Goal: Task Accomplishment & Management: Use online tool/utility

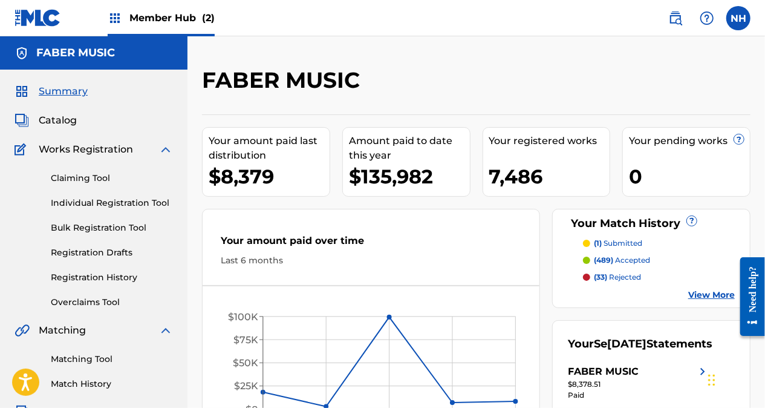
click at [171, 27] on div "Member Hub (2)" at bounding box center [161, 18] width 107 height 36
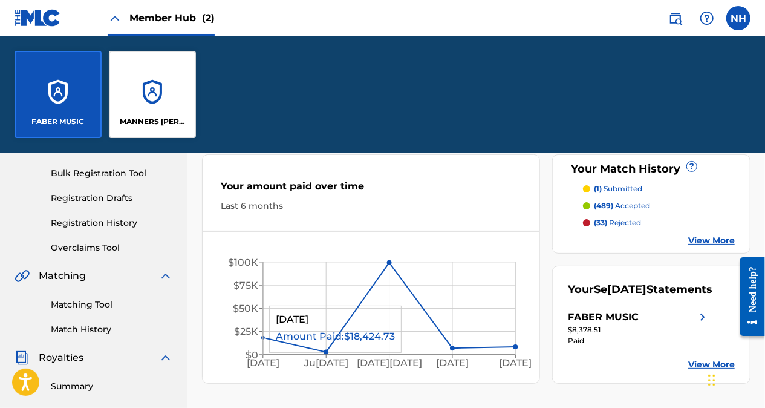
scroll to position [181, 0]
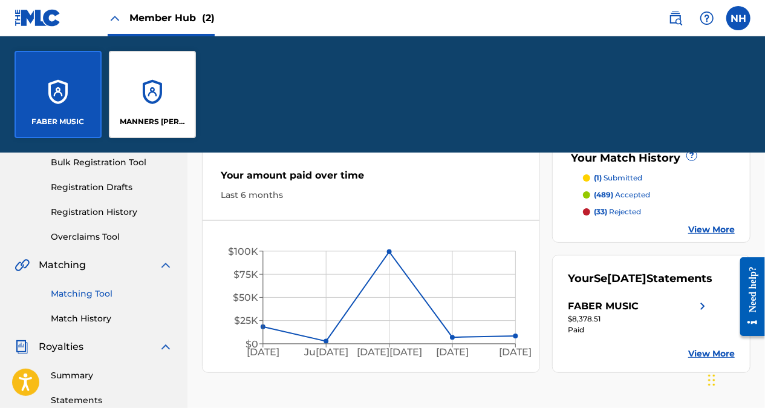
click at [97, 294] on link "Matching Tool" at bounding box center [112, 293] width 122 height 13
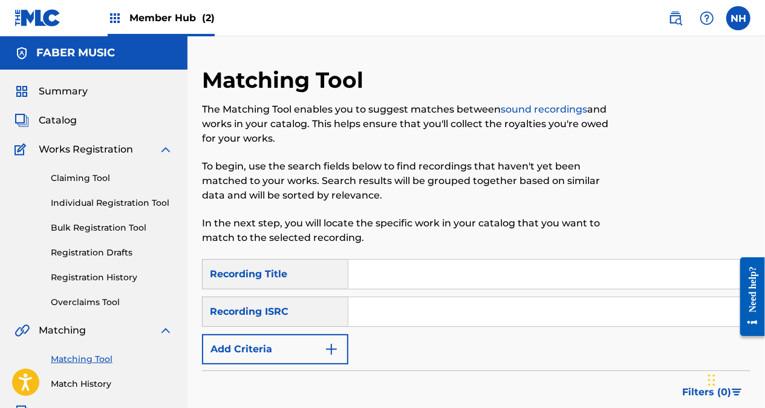
click at [298, 330] on form "SearchWithCriteria2c609923-c0dd-4ab9-a3b4-ac98382e7dab Recording Title SearchWi…" at bounding box center [476, 360] width 549 height 203
click at [298, 330] on button "Add Criteria" at bounding box center [275, 349] width 146 height 30
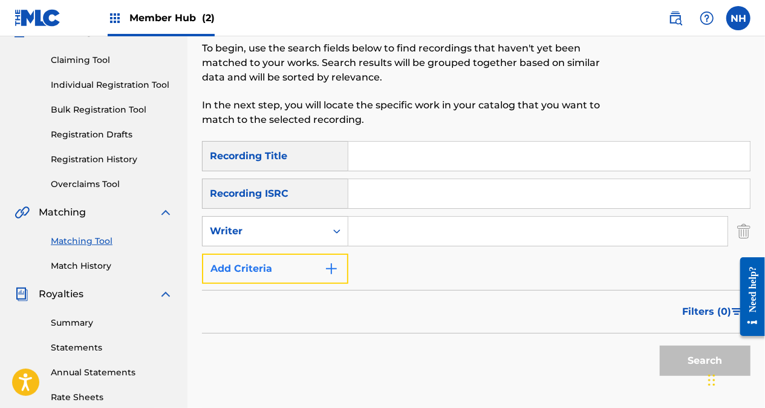
scroll to position [121, 0]
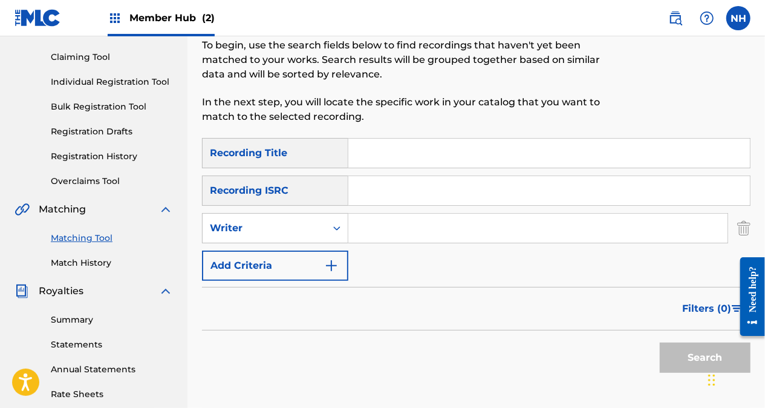
click at [357, 227] on input "Search Form" at bounding box center [537, 228] width 379 height 29
type input "[PERSON_NAME]"
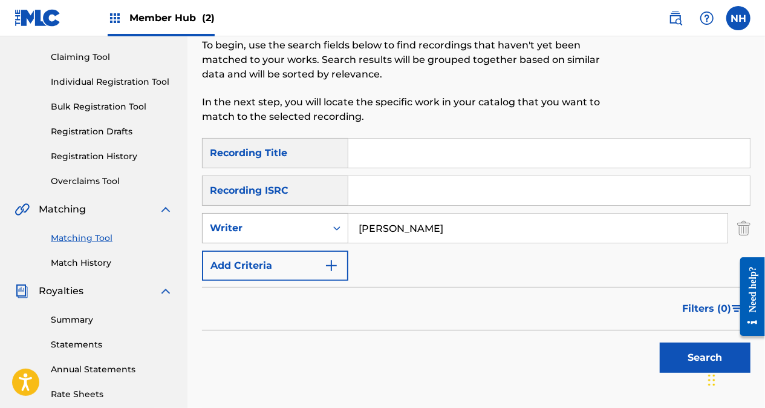
drag, startPoint x: 468, startPoint y: 221, endPoint x: 317, endPoint y: 225, distance: 151.3
click at [317, 225] on div "SearchWithCriteria29819186-c598-47ec-a348-3965d25f2445 Writer [PERSON_NAME]" at bounding box center [476, 228] width 549 height 30
click at [296, 258] on button "Add Criteria" at bounding box center [275, 265] width 146 height 30
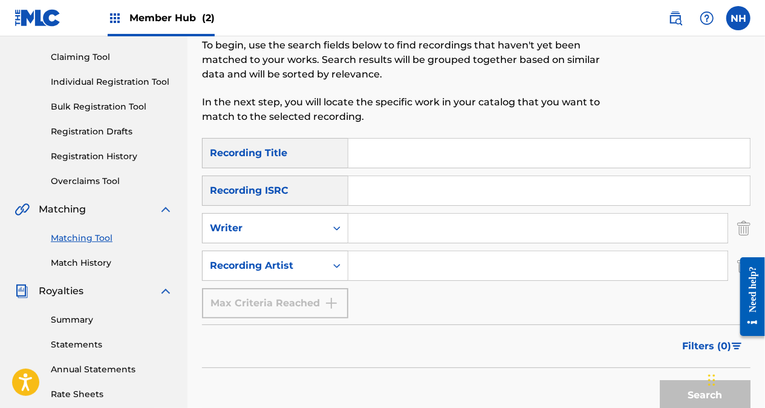
click at [402, 261] on input "Search Form" at bounding box center [537, 265] width 379 height 29
paste input "[PERSON_NAME]"
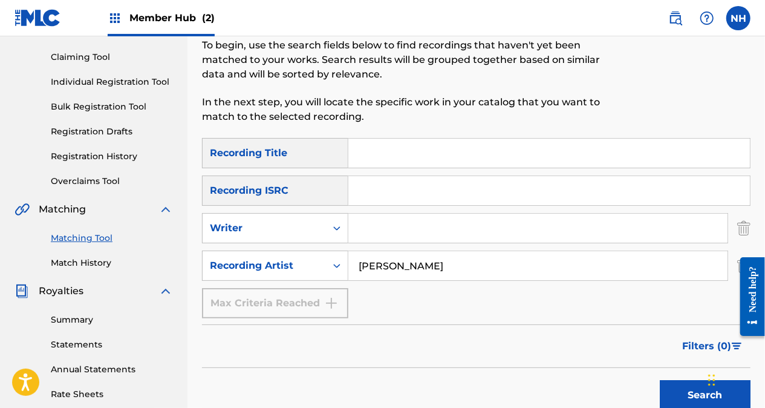
type input "[PERSON_NAME]"
click at [394, 235] on input "Search Form" at bounding box center [537, 228] width 379 height 29
click at [357, 330] on div "Filters ( 0 )" at bounding box center [476, 346] width 549 height 44
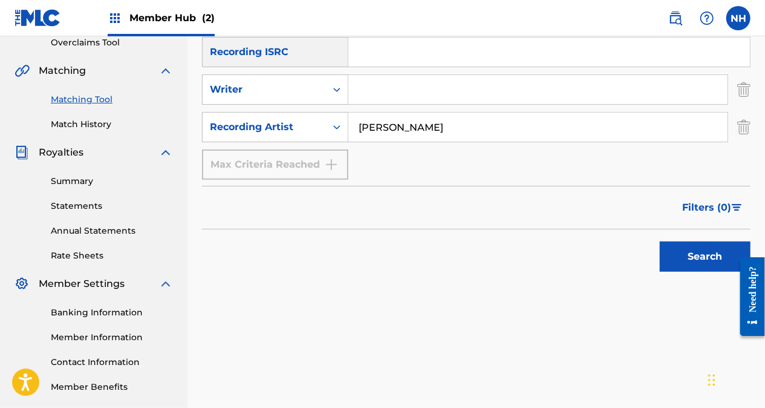
scroll to position [242, 0]
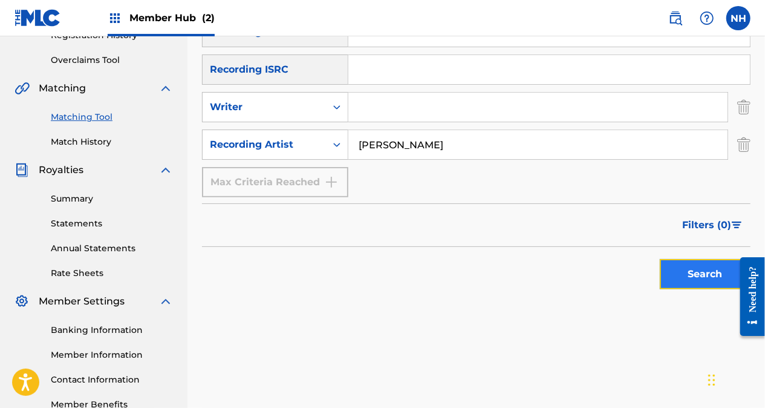
click at [664, 259] on button "Search" at bounding box center [705, 274] width 91 height 30
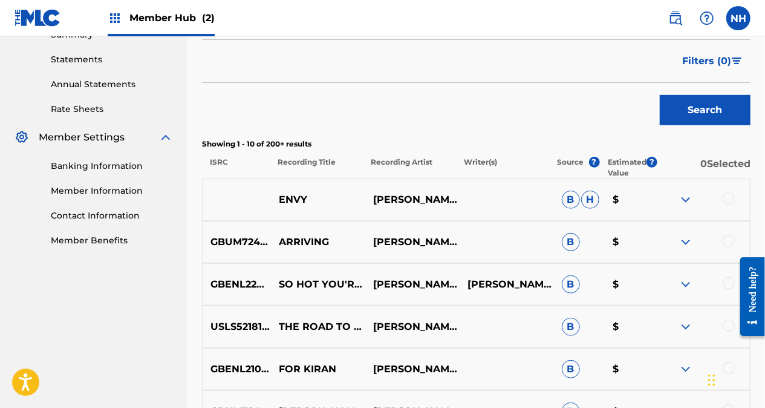
scroll to position [423, 0]
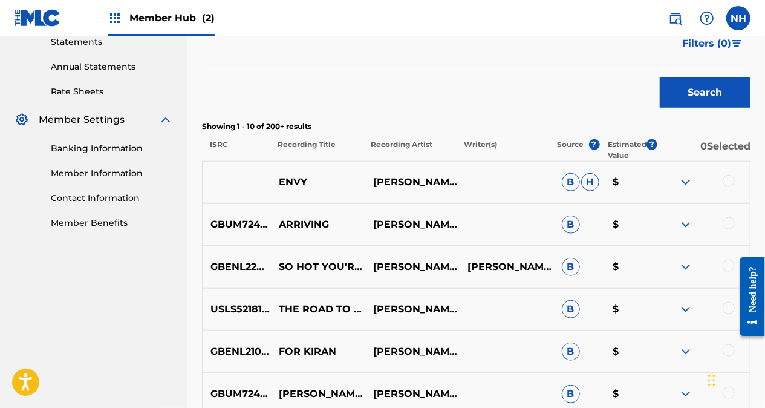
click at [697, 224] on div at bounding box center [729, 223] width 12 height 12
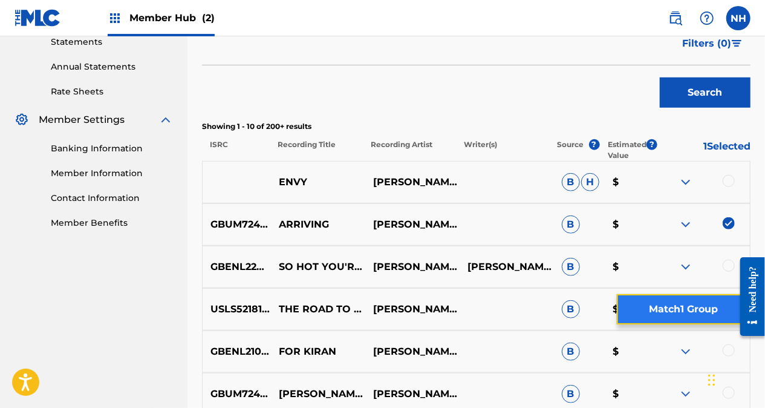
click at [679, 311] on button "Match 1 Group" at bounding box center [684, 309] width 134 height 30
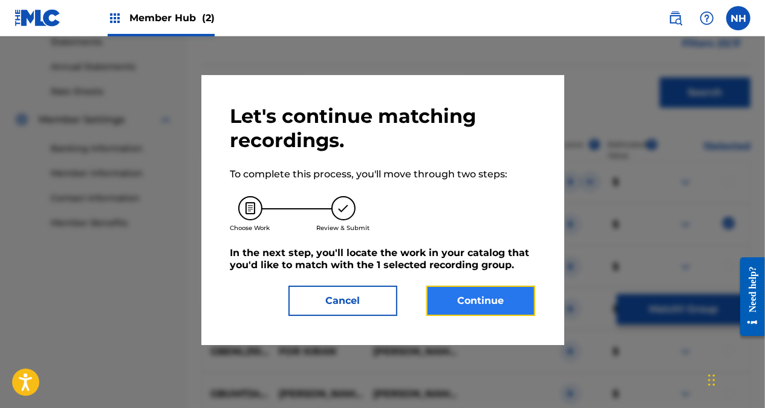
click at [471, 305] on button "Continue" at bounding box center [480, 300] width 109 height 30
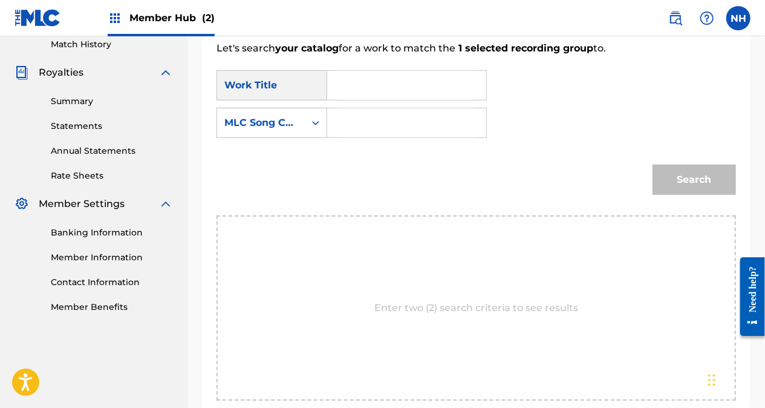
scroll to position [302, 0]
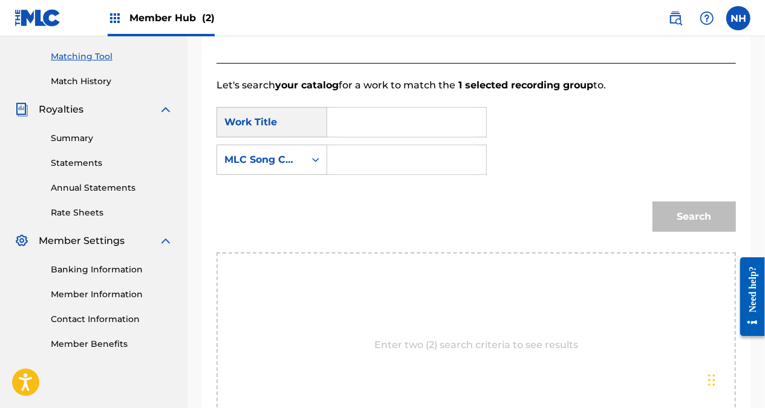
click at [388, 149] on input "Search Form" at bounding box center [407, 159] width 139 height 29
click at [366, 120] on input "Search Form" at bounding box center [407, 122] width 139 height 29
type input "arriving"
click at [262, 158] on div "MLC Song Code" at bounding box center [260, 159] width 73 height 15
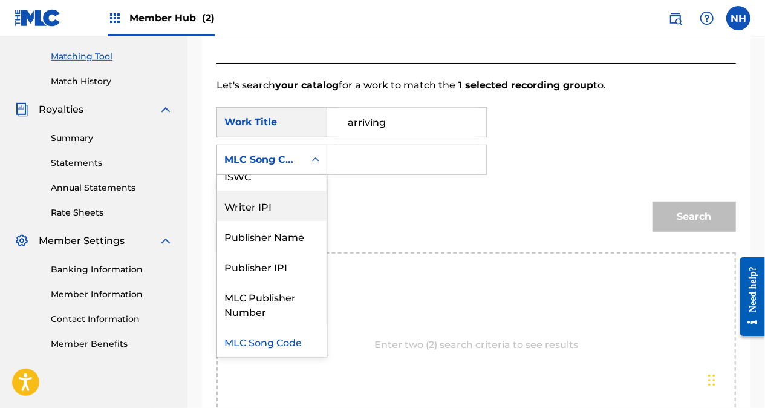
scroll to position [0, 0]
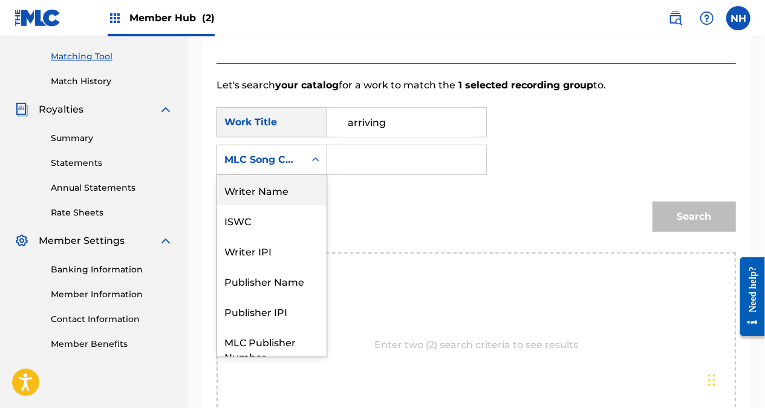
click at [263, 197] on div "Writer Name" at bounding box center [271, 190] width 109 height 30
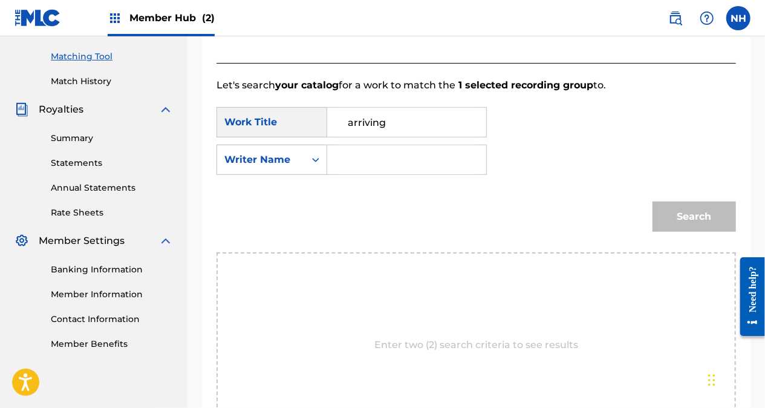
click at [364, 168] on input "Search Form" at bounding box center [407, 159] width 139 height 29
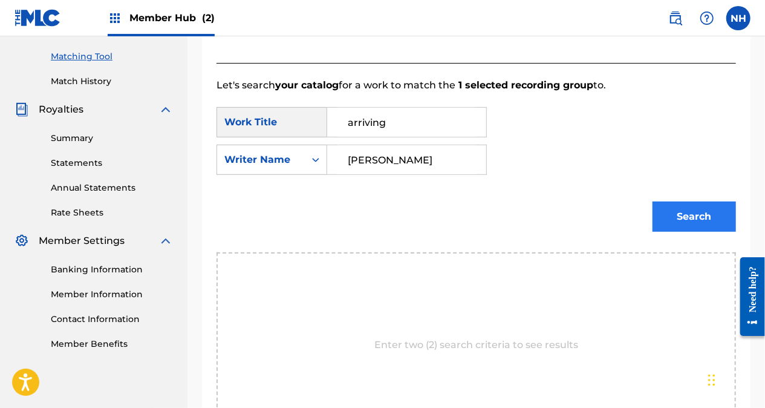
type input "[PERSON_NAME]"
click at [697, 202] on button "Search" at bounding box center [694, 216] width 83 height 30
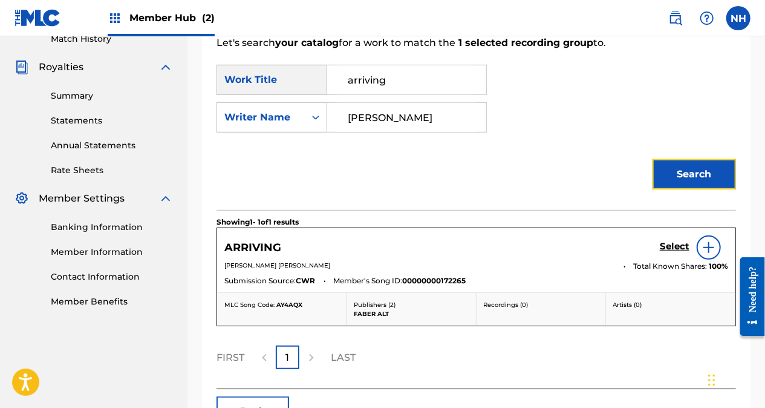
scroll to position [363, 0]
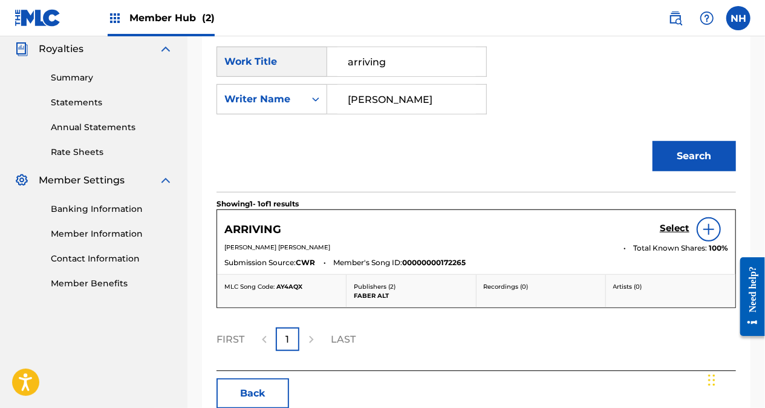
click at [697, 229] on img at bounding box center [709, 229] width 15 height 15
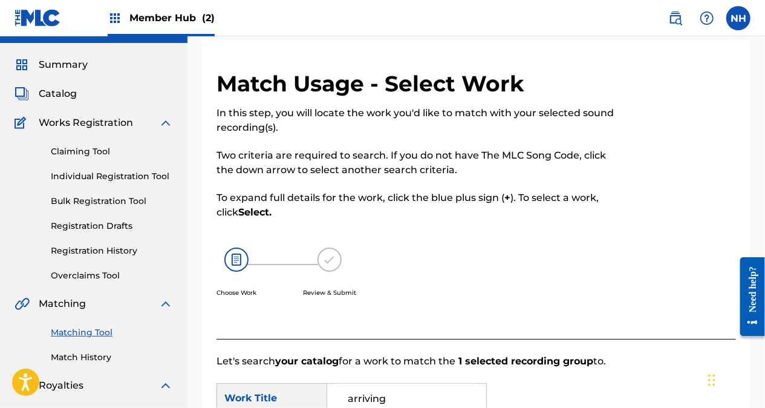
scroll to position [0, 0]
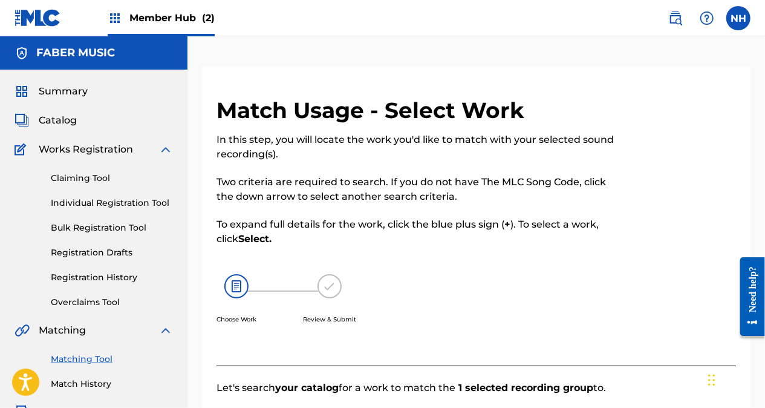
click at [11, 1] on nav "Member Hub (2) NH NH [DATE][PERSON_NAME] [DATE][PERSON_NAME][EMAIL_ADDRESS][DOM…" at bounding box center [382, 18] width 765 height 36
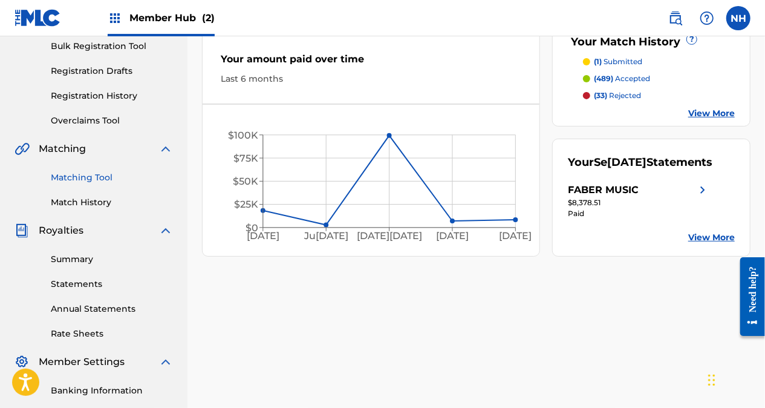
click at [92, 181] on link "Matching Tool" at bounding box center [112, 177] width 122 height 13
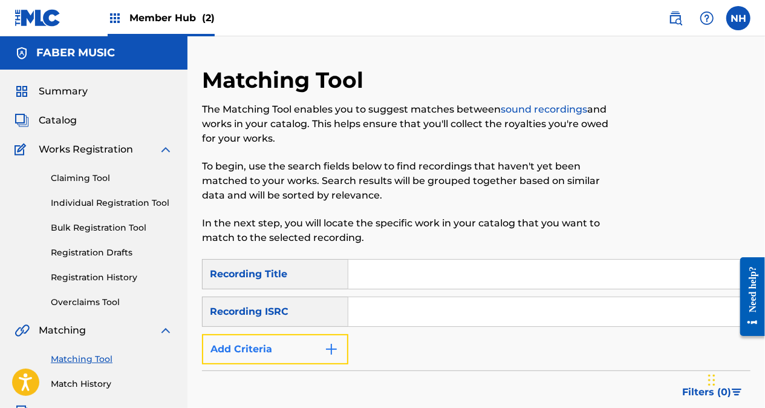
click at [321, 330] on button "Add Criteria" at bounding box center [275, 349] width 146 height 30
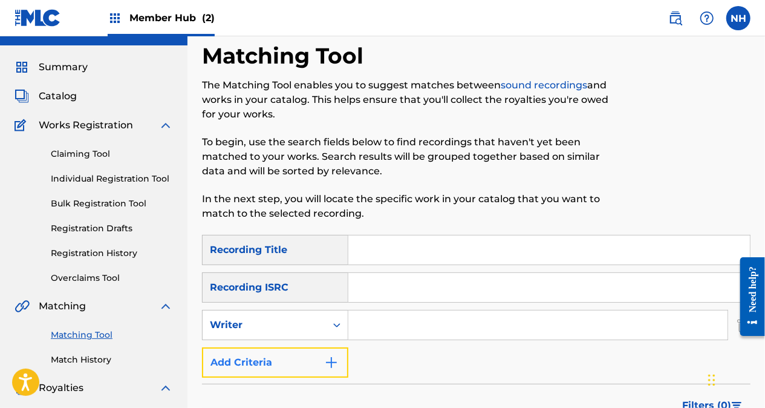
scroll to position [60, 0]
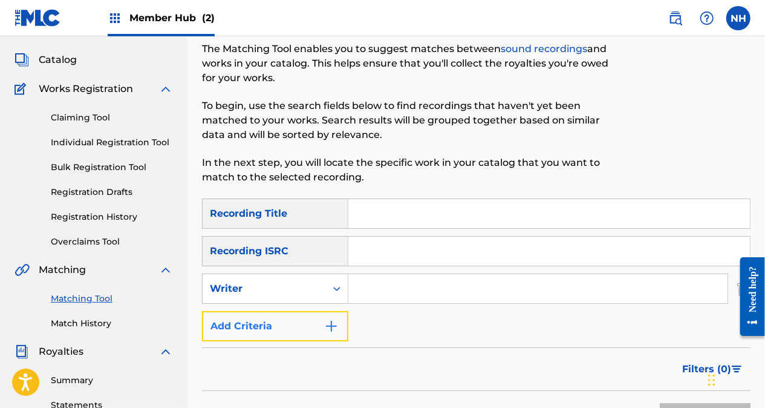
click at [304, 314] on button "Add Criteria" at bounding box center [275, 326] width 146 height 30
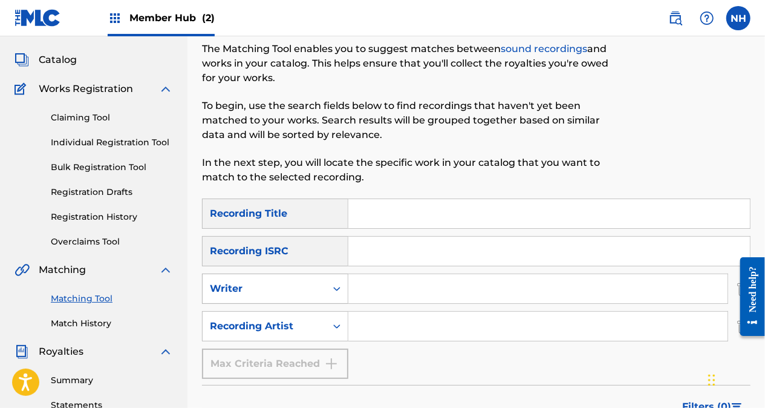
click at [316, 295] on div "Writer" at bounding box center [264, 288] width 109 height 15
drag, startPoint x: 388, startPoint y: 314, endPoint x: 374, endPoint y: 322, distance: 16.5
click at [388, 314] on input "Search Form" at bounding box center [537, 326] width 379 height 29
click at [321, 330] on div "Recording Artist" at bounding box center [264, 326] width 123 height 23
click at [379, 330] on input "Search Form" at bounding box center [537, 326] width 379 height 29
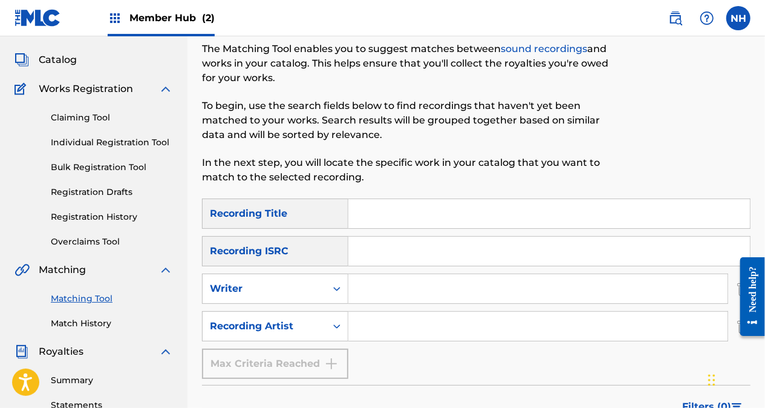
drag, startPoint x: 431, startPoint y: 326, endPoint x: 416, endPoint y: 328, distance: 15.2
click at [431, 326] on input "Search Form" at bounding box center [537, 326] width 379 height 29
type input "j"
type input "[PERSON_NAME]"
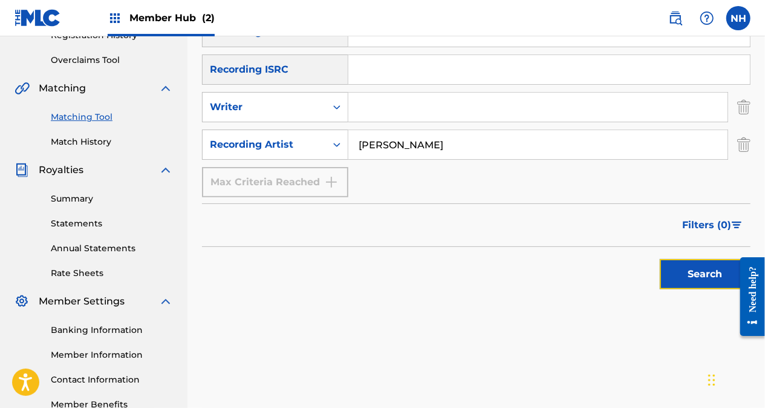
drag, startPoint x: 1, startPoint y: 15, endPoint x: 729, endPoint y: 266, distance: 770.5
click at [697, 266] on button "Search" at bounding box center [705, 274] width 91 height 30
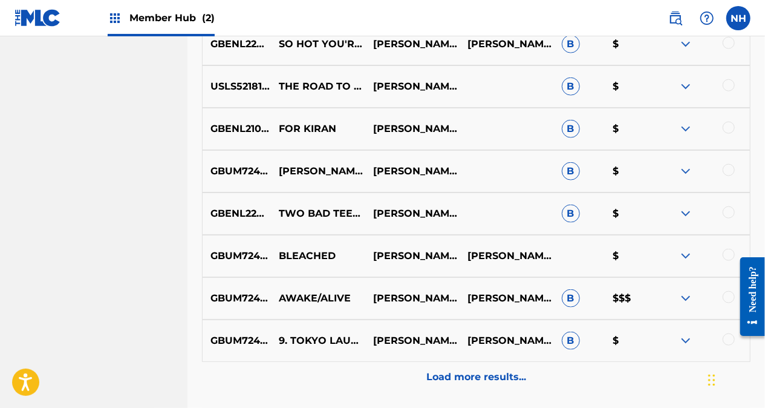
scroll to position [665, 0]
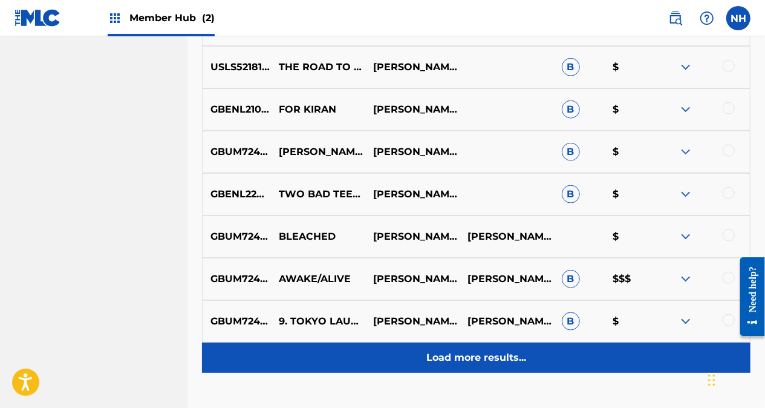
click at [531, 330] on div "Load more results..." at bounding box center [476, 357] width 549 height 30
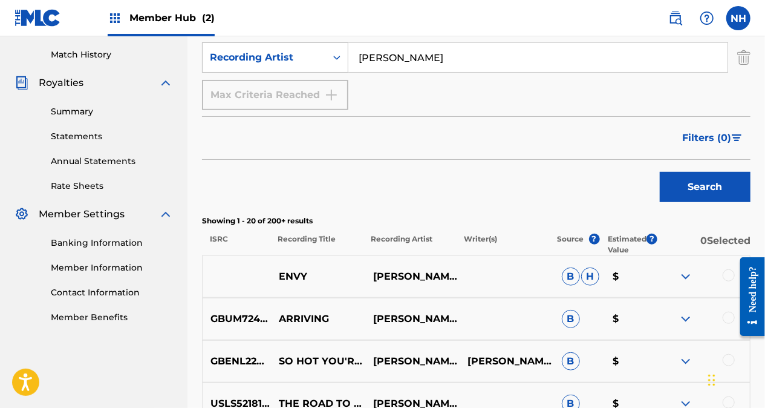
scroll to position [363, 0]
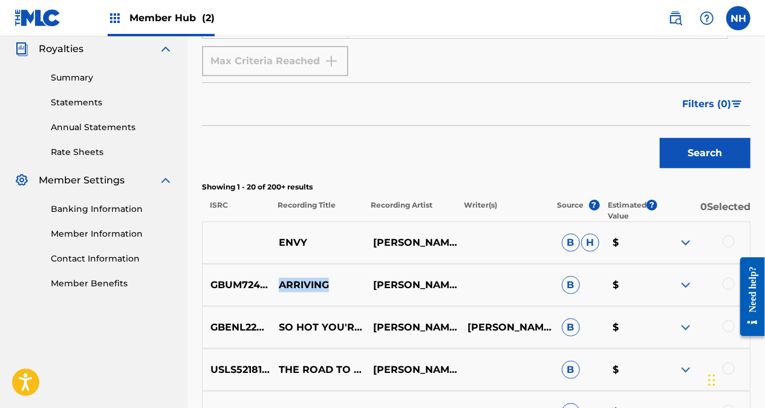
drag, startPoint x: 333, startPoint y: 283, endPoint x: 282, endPoint y: 285, distance: 50.9
click at [282, 285] on p "ARRIVING" at bounding box center [318, 285] width 94 height 15
copy p "ARRIVING"
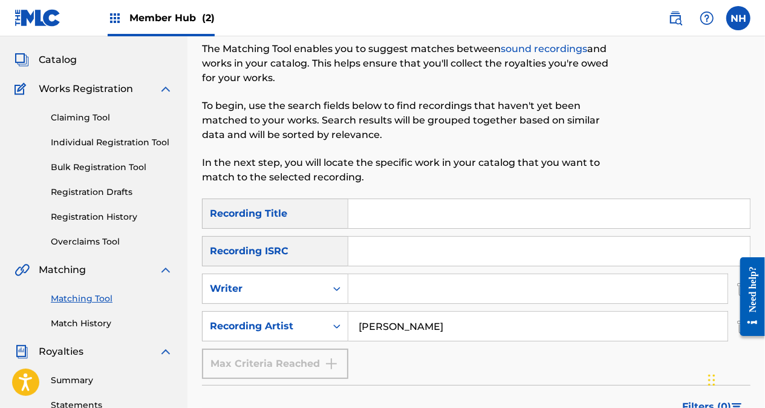
click at [458, 219] on input "Search Form" at bounding box center [549, 213] width 402 height 29
paste input "ARRIVING"
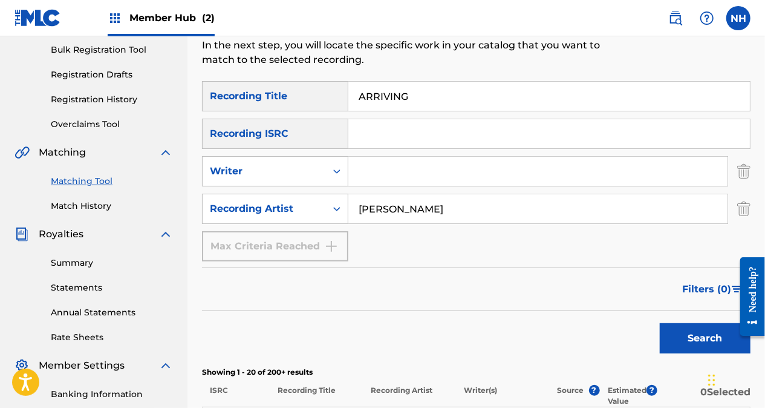
scroll to position [181, 0]
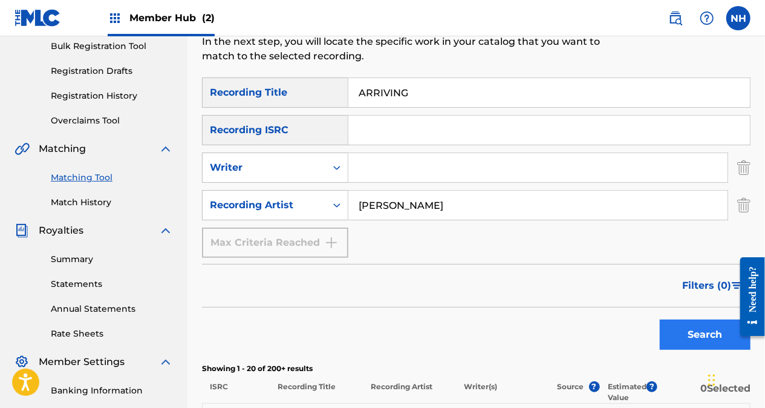
type input "ARRIVING"
click at [696, 323] on button "Search" at bounding box center [705, 334] width 91 height 30
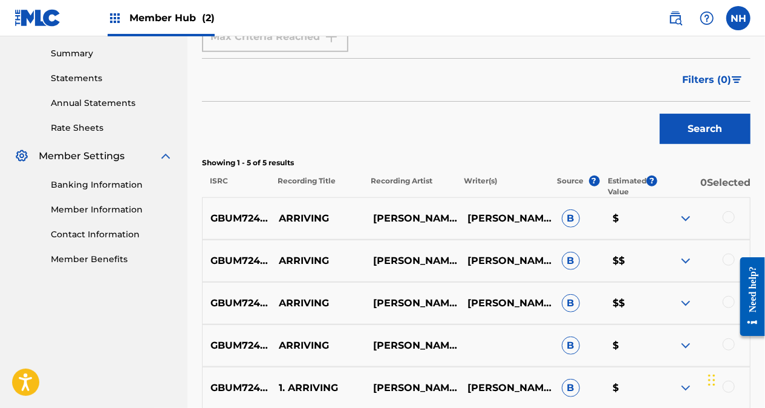
scroll to position [302, 0]
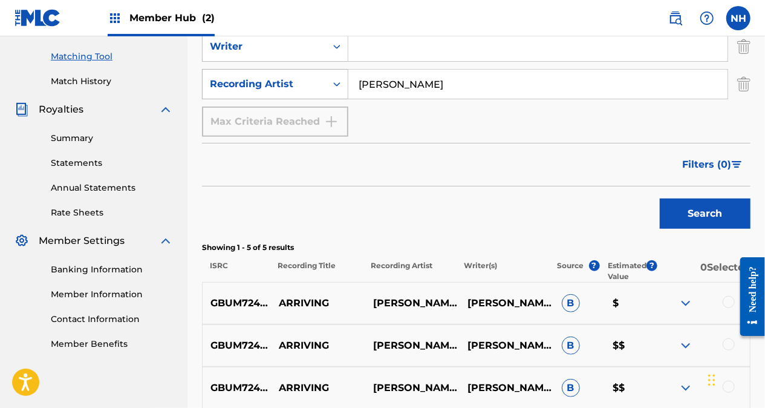
drag, startPoint x: 458, startPoint y: 84, endPoint x: 296, endPoint y: 85, distance: 162.1
click at [296, 85] on div "SearchWithCriteria5403aea1-30b3-44b1-adde-05dc914e04a6 Recording Artis[PERSON_N…" at bounding box center [476, 84] width 549 height 30
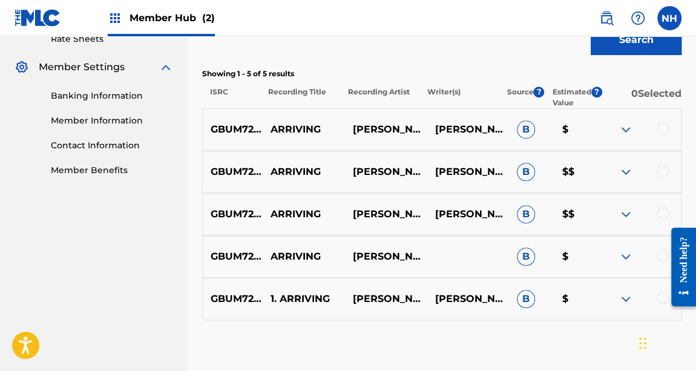
scroll to position [522, 0]
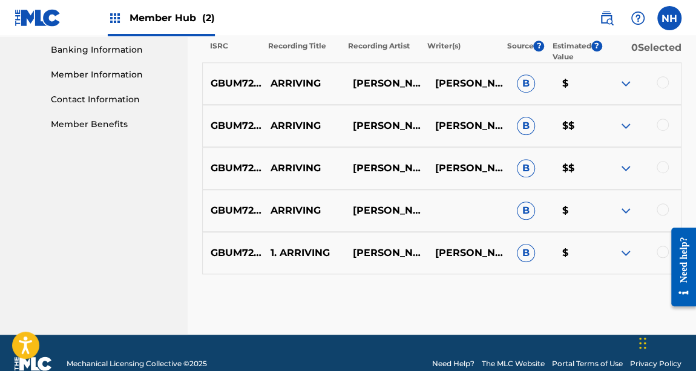
click at [661, 76] on div at bounding box center [662, 82] width 12 height 12
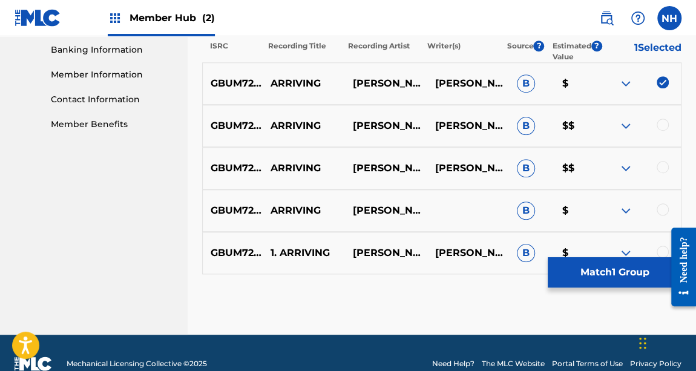
click at [665, 128] on div at bounding box center [662, 125] width 12 height 12
click at [667, 169] on div at bounding box center [662, 167] width 12 height 12
click at [661, 210] on div at bounding box center [662, 209] width 12 height 12
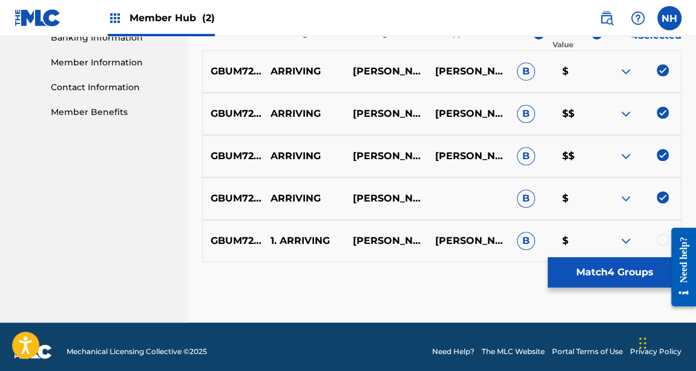
scroll to position [543, 0]
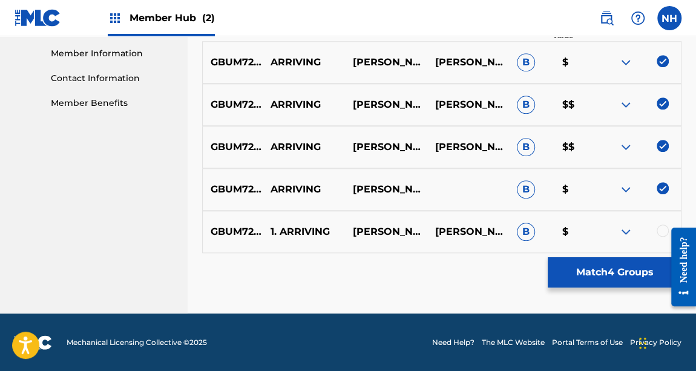
click at [663, 221] on div at bounding box center [679, 266] width 34 height 97
click at [663, 225] on div at bounding box center [679, 266] width 34 height 97
drag, startPoint x: 664, startPoint y: 228, endPoint x: 1285, endPoint y: 441, distance: 656.7
click at [664, 228] on div at bounding box center [679, 266] width 34 height 97
click at [659, 232] on div at bounding box center [639, 231] width 82 height 15
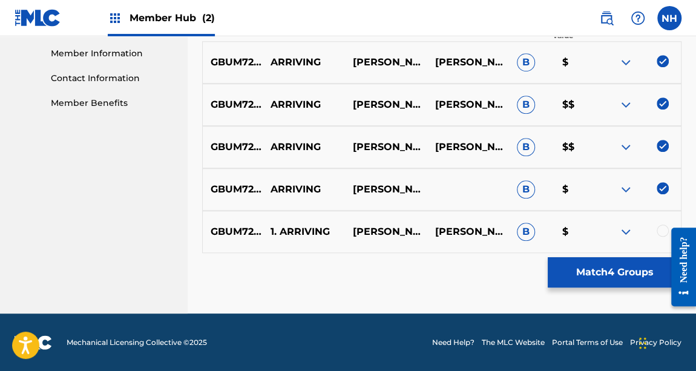
click at [665, 230] on div at bounding box center [679, 266] width 34 height 97
click at [662, 232] on iframe at bounding box center [679, 266] width 34 height 97
click at [663, 231] on div at bounding box center [679, 266] width 34 height 97
click at [658, 232] on div at bounding box center [662, 230] width 12 height 12
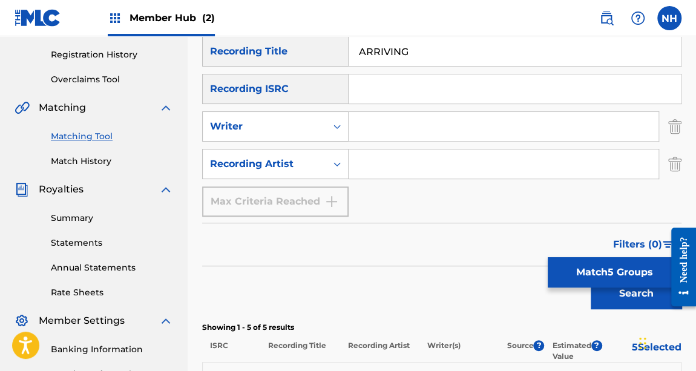
scroll to position [213, 0]
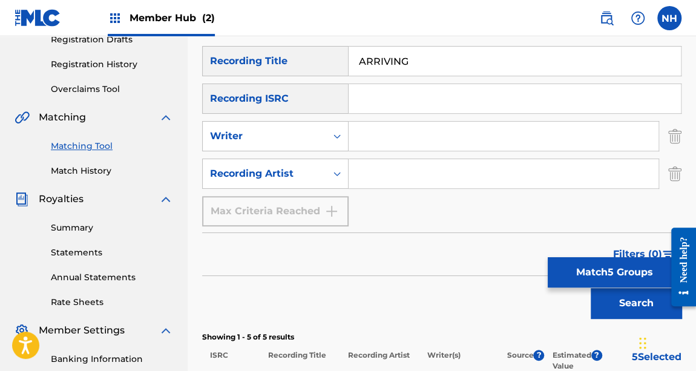
click at [386, 152] on div "SearchWithCriteria2c609923-c0dd-4ab9-a3b4-ac98382e7dab Recording Title ARRIVING…" at bounding box center [441, 136] width 479 height 180
click at [387, 138] on input "Search Form" at bounding box center [503, 136] width 310 height 29
paste input "[PERSON_NAME]"
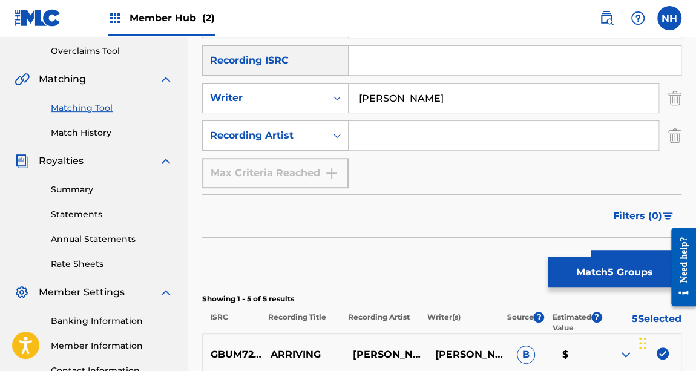
scroll to position [268, 0]
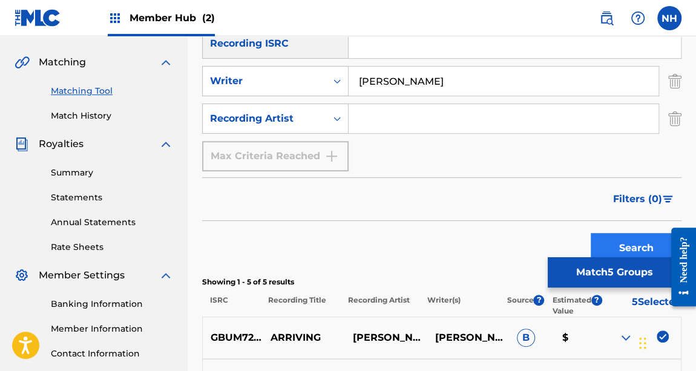
type input "[PERSON_NAME]"
click at [624, 243] on button "Search" at bounding box center [635, 248] width 91 height 30
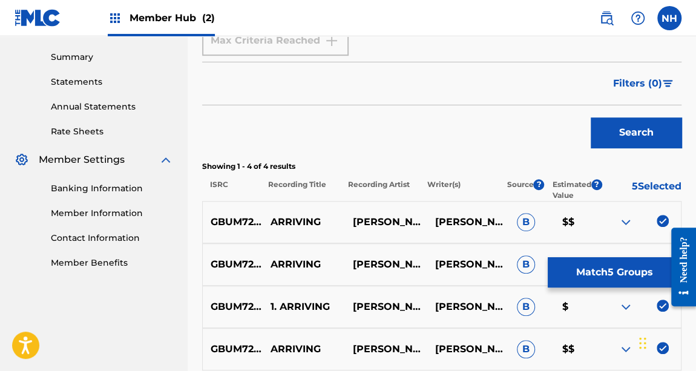
scroll to position [281, 0]
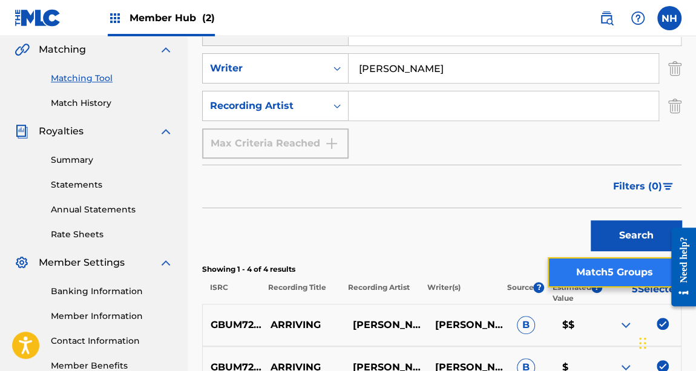
click at [631, 279] on button "Match 5 Groups" at bounding box center [614, 272] width 134 height 30
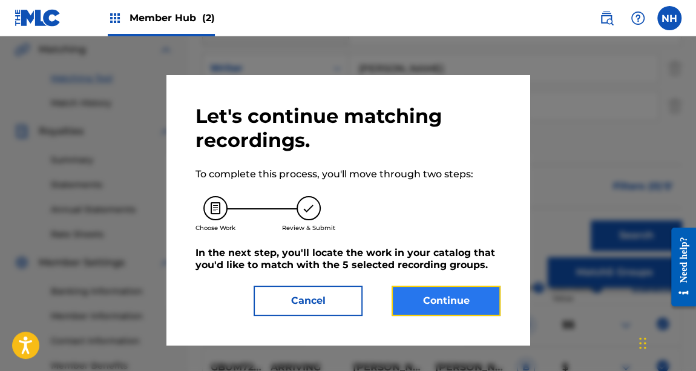
click at [474, 308] on button "Continue" at bounding box center [445, 300] width 109 height 30
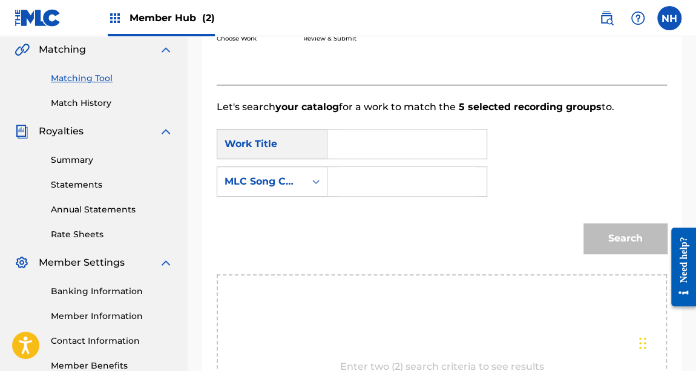
click at [353, 141] on input "Search Form" at bounding box center [407, 143] width 139 height 29
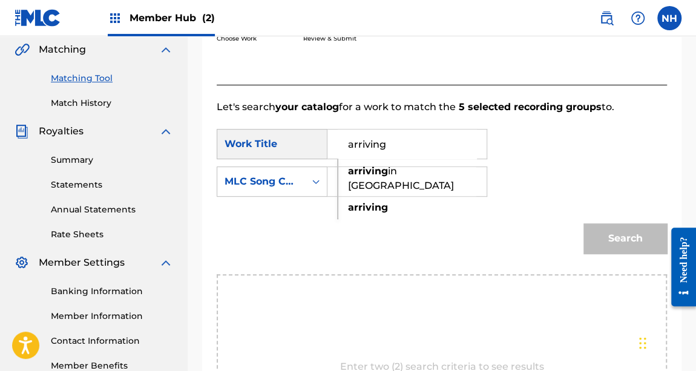
type input "arriving"
click at [507, 191] on div "SearchWithCriteria832a916b-054d-48cf-9cc1-b377e4b6ee7f Work Title arriving arri…" at bounding box center [442, 166] width 450 height 75
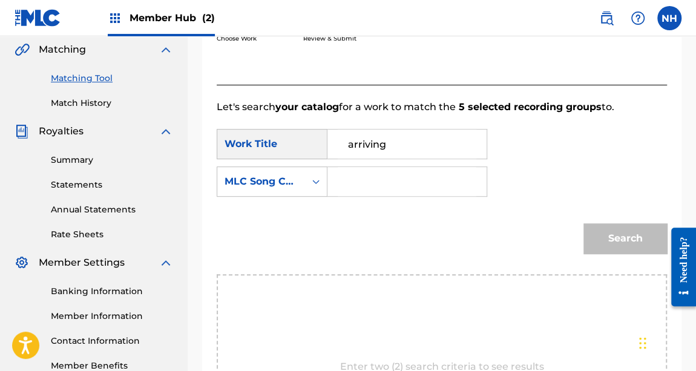
click at [256, 201] on div "SearchWithCriteria832a916b-054d-48cf-9cc1-b377e4b6ee7f Work Title arriving Sear…" at bounding box center [442, 166] width 450 height 75
click at [266, 181] on div "MLC Song Code" at bounding box center [260, 181] width 73 height 15
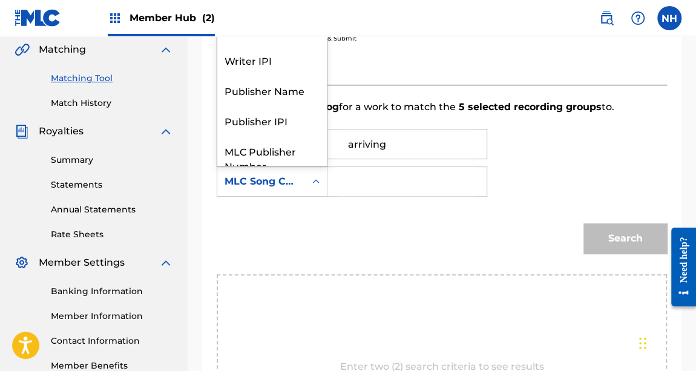
scroll to position [0, 0]
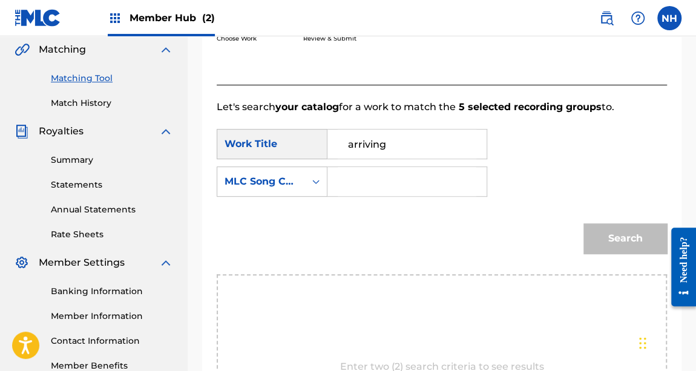
click at [694, 194] on div "Match Usage - Select Work In this step, you will locate the work you'd like to …" at bounding box center [442, 160] width 508 height 748
drag, startPoint x: 695, startPoint y: 188, endPoint x: 696, endPoint y: 171, distance: 16.9
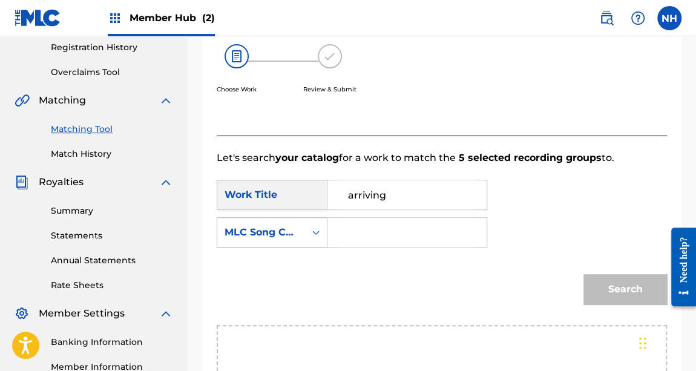
click at [304, 237] on div "MLC Song Code" at bounding box center [261, 232] width 88 height 23
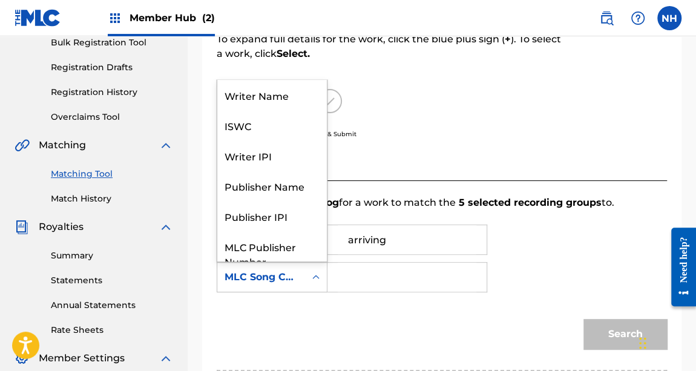
scroll to position [175, 0]
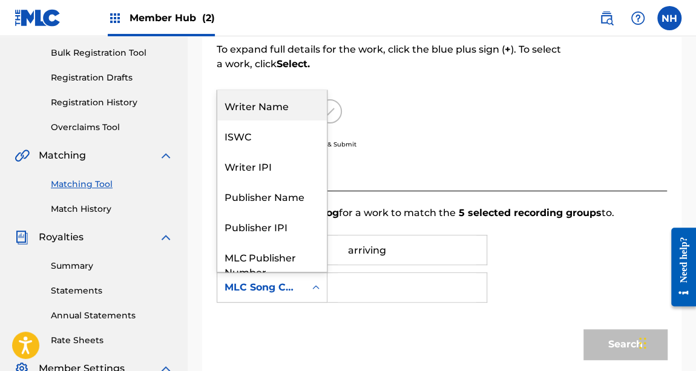
click at [272, 106] on div "Writer Name" at bounding box center [271, 105] width 109 height 30
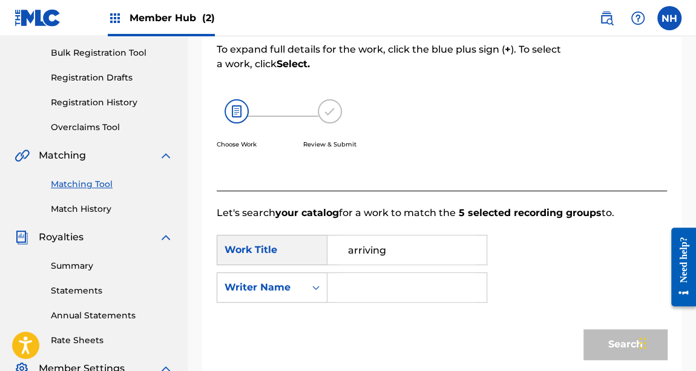
drag, startPoint x: 374, startPoint y: 322, endPoint x: 379, endPoint y: 294, distance: 28.8
click at [376, 312] on form "SearchWithCriteria832a916b-054d-48cf-9cc1-b377e4b6ee7f Work Title arriving Sear…" at bounding box center [442, 300] width 450 height 160
click at [379, 294] on input "Search Form" at bounding box center [407, 287] width 139 height 29
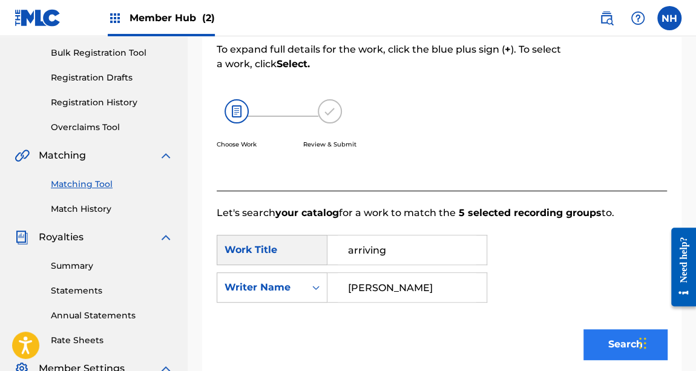
type input "[PERSON_NAME]"
click at [618, 330] on button "Search" at bounding box center [624, 344] width 83 height 30
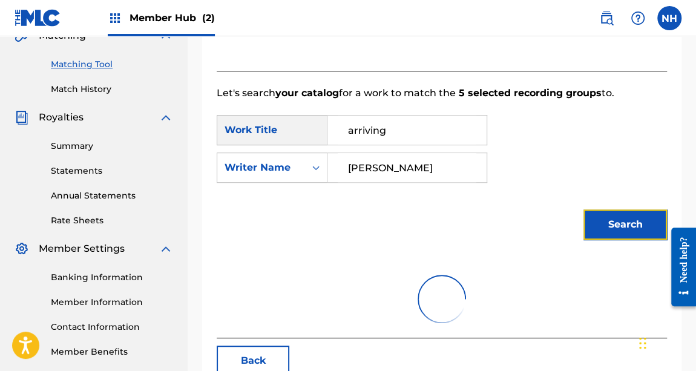
scroll to position [364, 0]
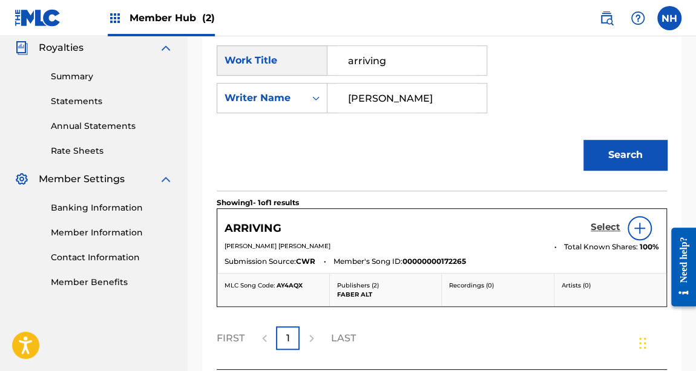
click at [601, 228] on h5 "Select" at bounding box center [605, 226] width 30 height 11
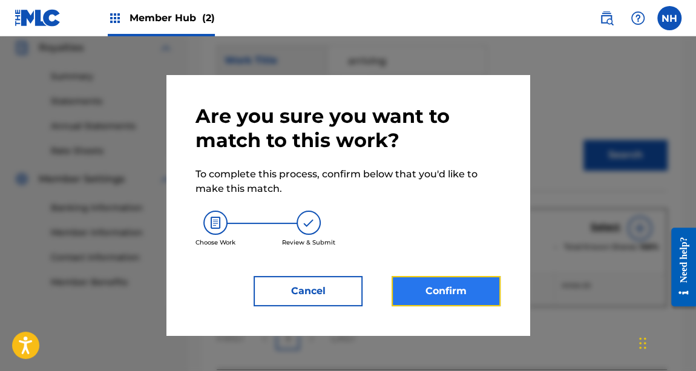
click at [455, 293] on button "Confirm" at bounding box center [445, 291] width 109 height 30
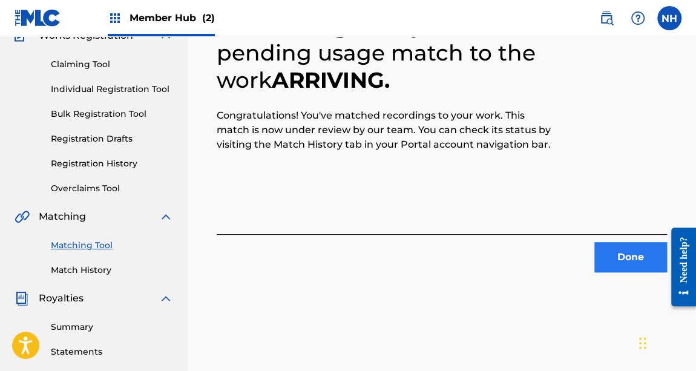
scroll to position [134, 0]
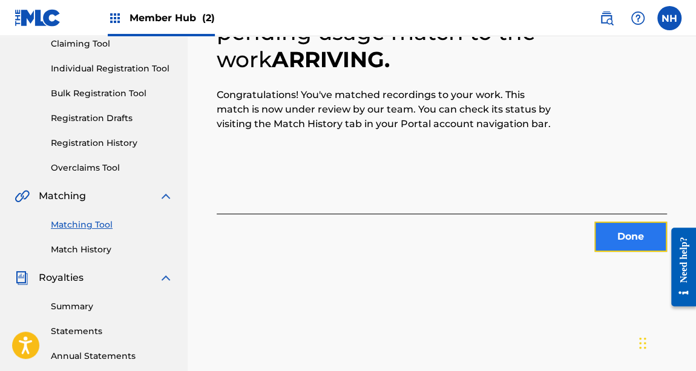
click at [623, 235] on button "Done" at bounding box center [630, 236] width 73 height 30
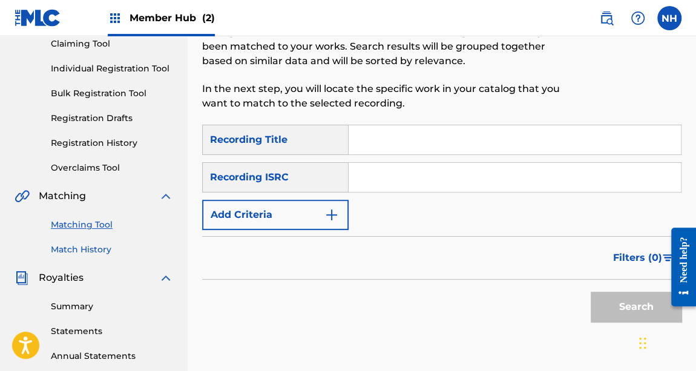
click at [97, 251] on link "Match History" at bounding box center [112, 249] width 122 height 13
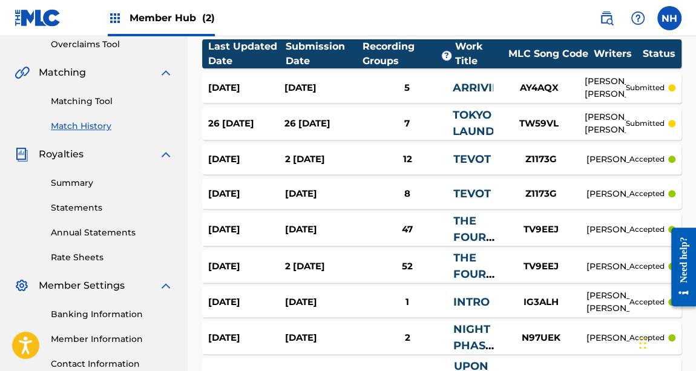
scroll to position [275, 0]
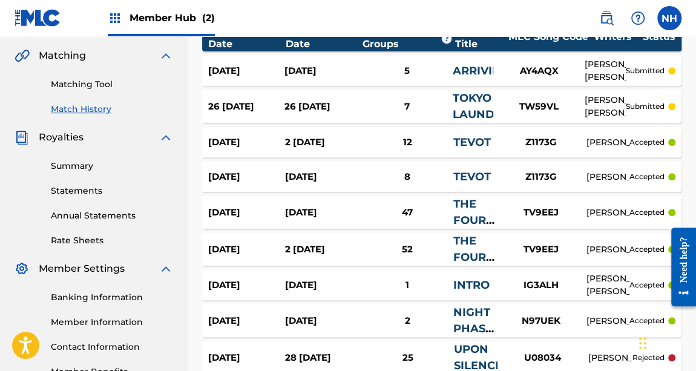
click at [402, 213] on div "47" at bounding box center [407, 213] width 92 height 14
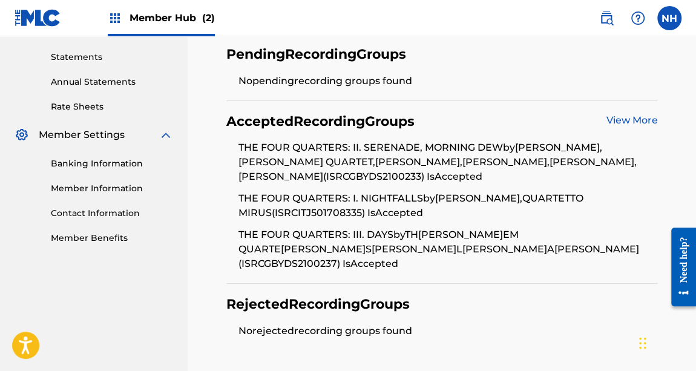
scroll to position [380, 0]
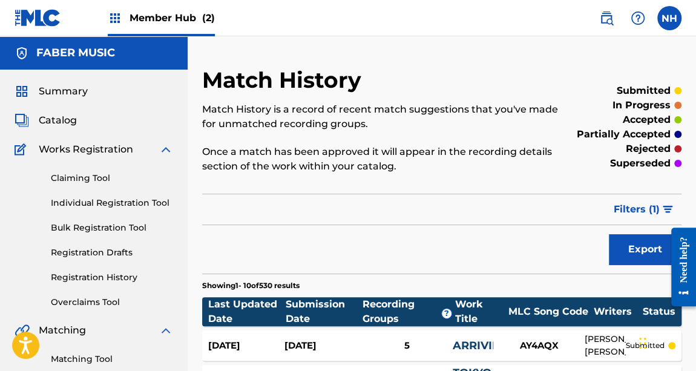
click at [118, 15] on img at bounding box center [115, 18] width 15 height 15
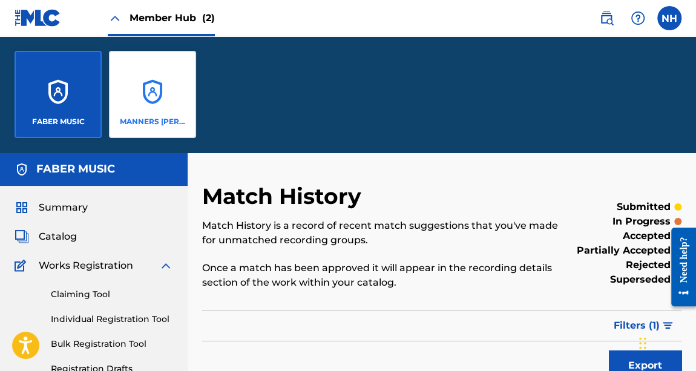
click at [181, 119] on p "MANNERS [PERSON_NAME] MUSIC PUBLISHING LIMITED" at bounding box center [153, 121] width 66 height 11
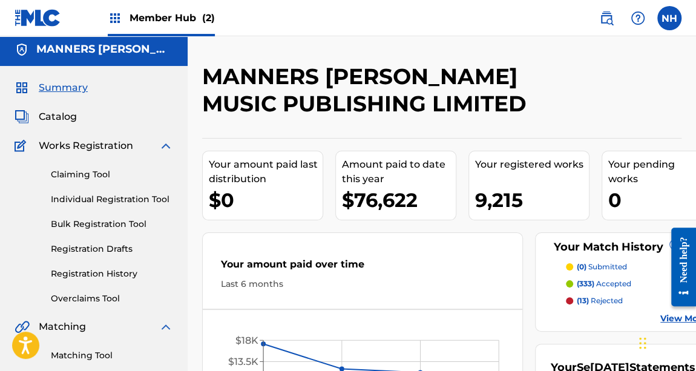
scroll to position [165, 0]
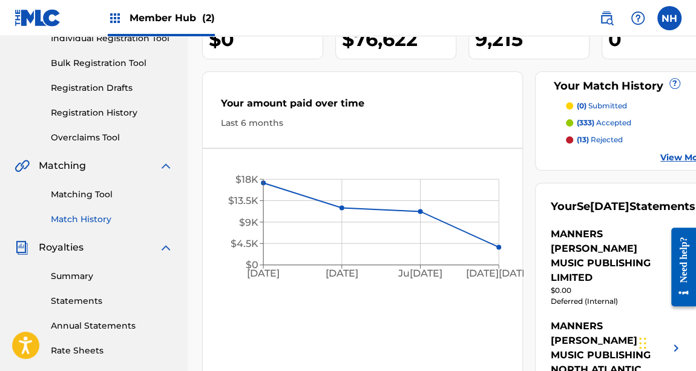
click at [102, 218] on link "Match History" at bounding box center [112, 219] width 122 height 13
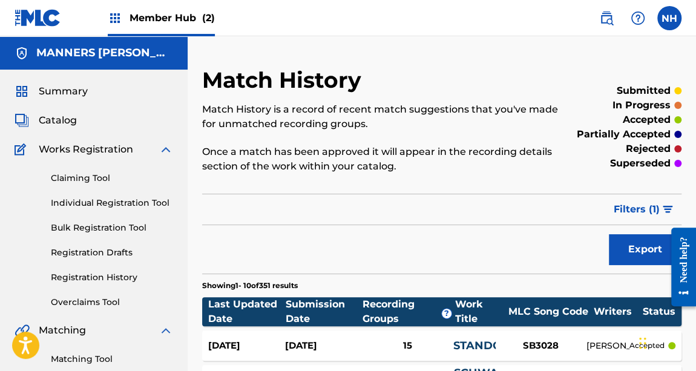
click at [122, 30] on div "Member Hub (2)" at bounding box center [161, 18] width 107 height 36
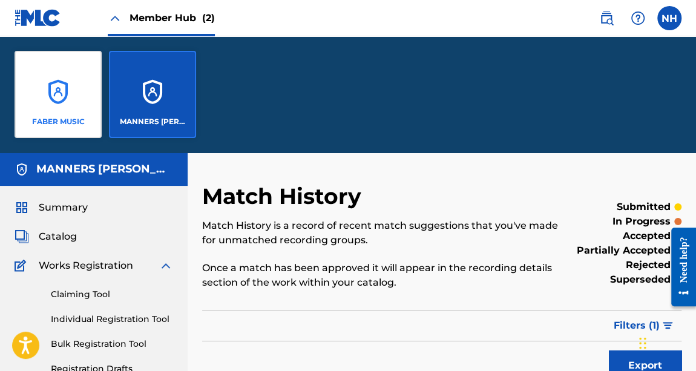
click at [82, 125] on p "FABER MUSIC" at bounding box center [58, 121] width 53 height 11
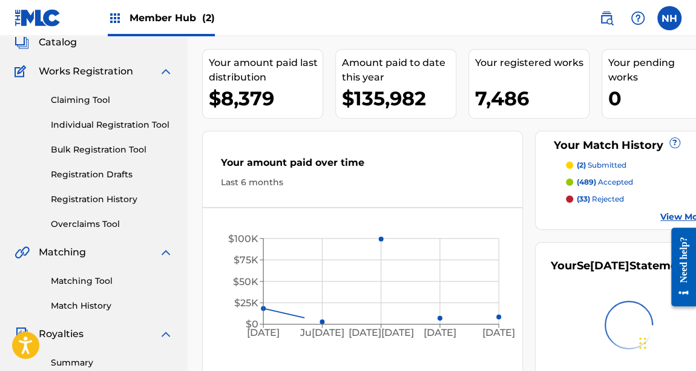
scroll to position [109, 0]
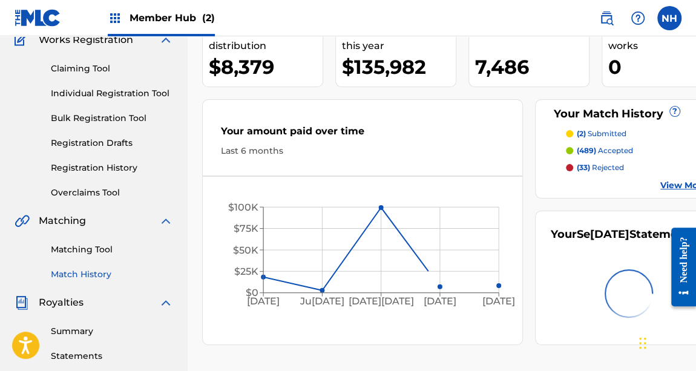
click at [102, 275] on link "Match History" at bounding box center [112, 274] width 122 height 13
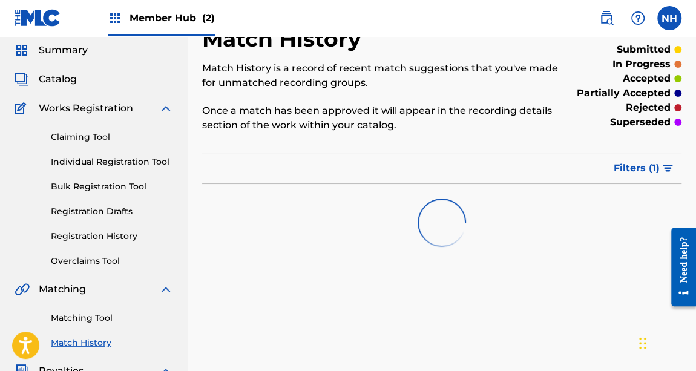
scroll to position [109, 0]
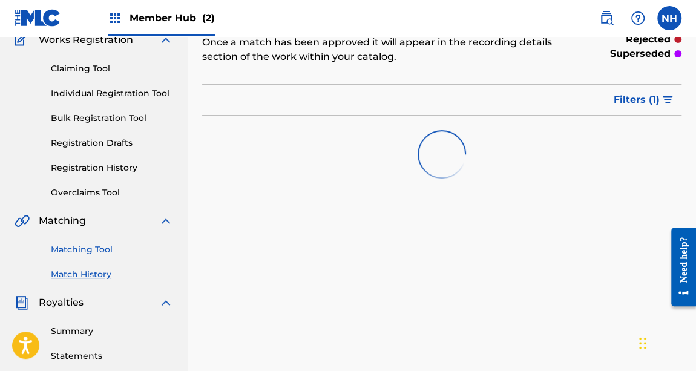
click at [97, 252] on link "Matching Tool" at bounding box center [112, 249] width 122 height 13
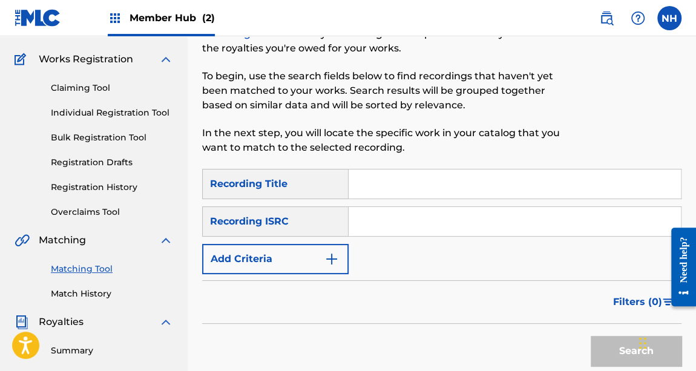
scroll to position [165, 0]
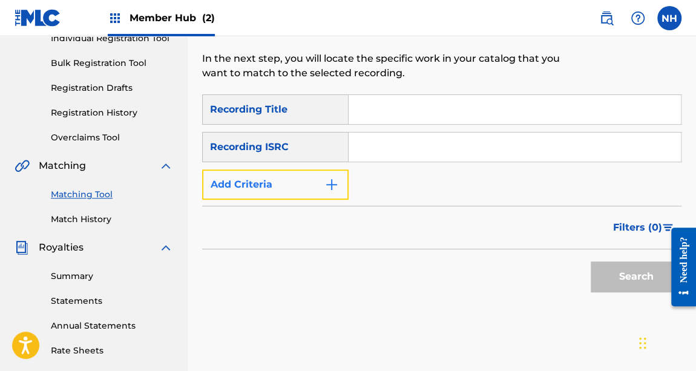
click at [314, 194] on button "Add Criteria" at bounding box center [275, 184] width 146 height 30
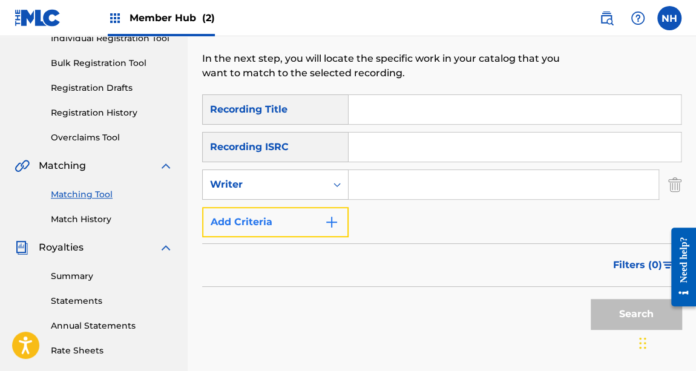
click at [312, 220] on button "Add Criteria" at bounding box center [275, 222] width 146 height 30
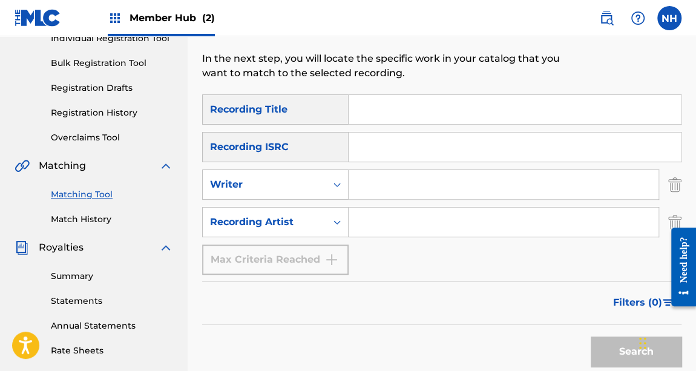
drag, startPoint x: 418, startPoint y: 178, endPoint x: 405, endPoint y: 180, distance: 12.8
click at [418, 178] on input "Search Form" at bounding box center [503, 184] width 310 height 29
type input "|"
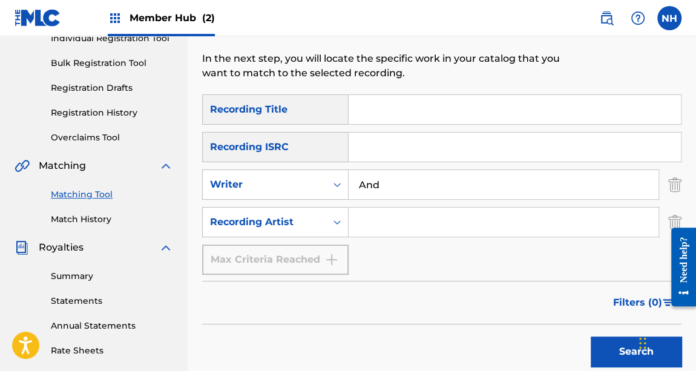
type input "[PERSON_NAME]"
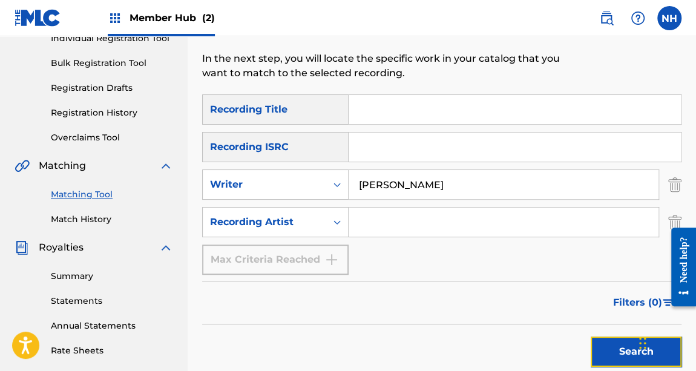
click at [613, 330] on button "Search" at bounding box center [635, 351] width 91 height 30
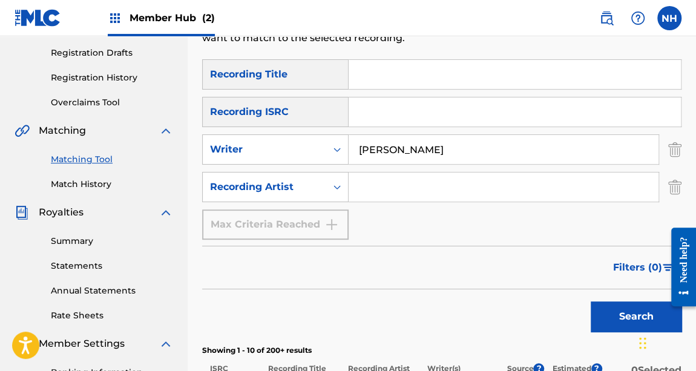
scroll to position [220, 0]
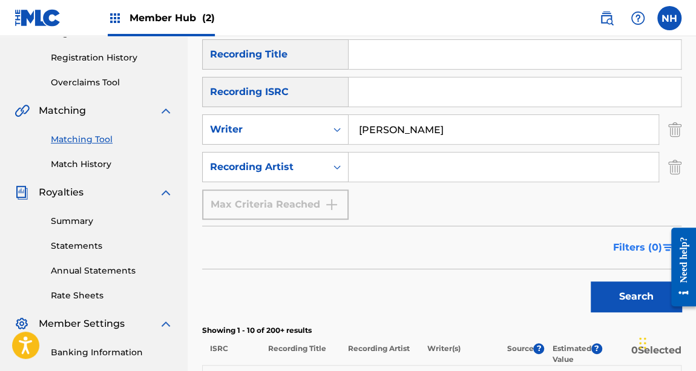
click at [659, 250] on span "Filters ( 0 )" at bounding box center [637, 247] width 49 height 15
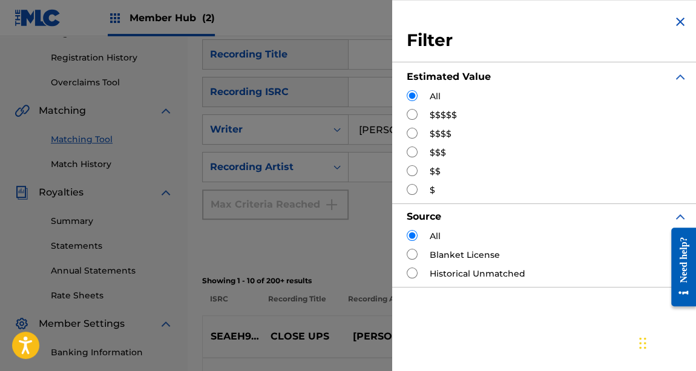
click at [673, 28] on img "Search Form" at bounding box center [680, 22] width 15 height 15
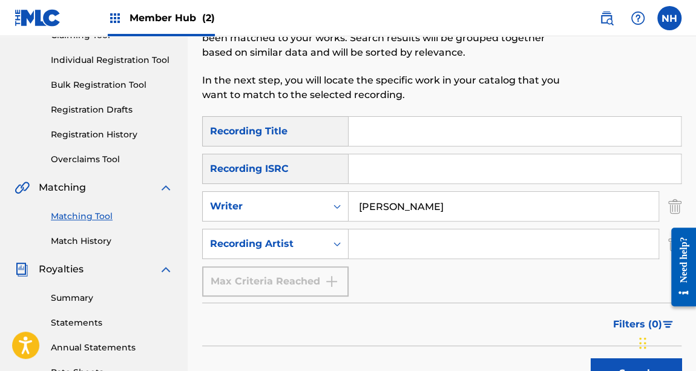
scroll to position [109, 0]
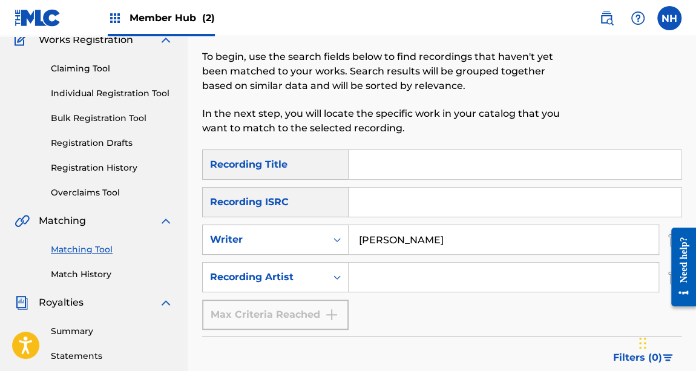
click at [440, 150] on input "Search Form" at bounding box center [514, 164] width 332 height 29
type input "hymn of echoes"
click at [489, 97] on div "The Matching Tool enables you to suggest matches between sound recordings and w…" at bounding box center [386, 64] width 369 height 143
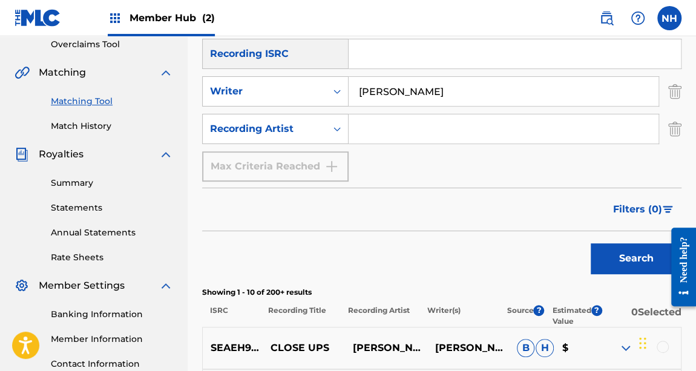
scroll to position [275, 0]
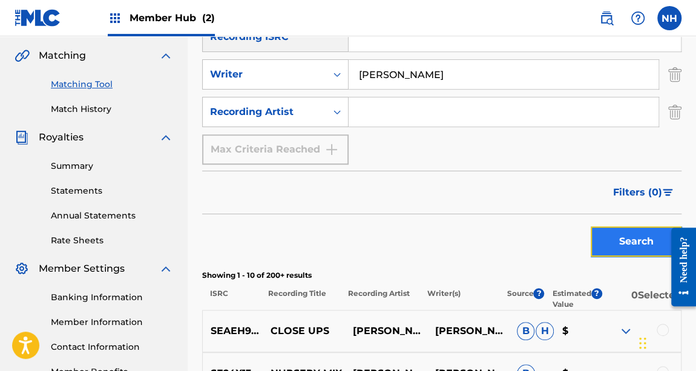
click at [635, 247] on button "Search" at bounding box center [635, 241] width 91 height 30
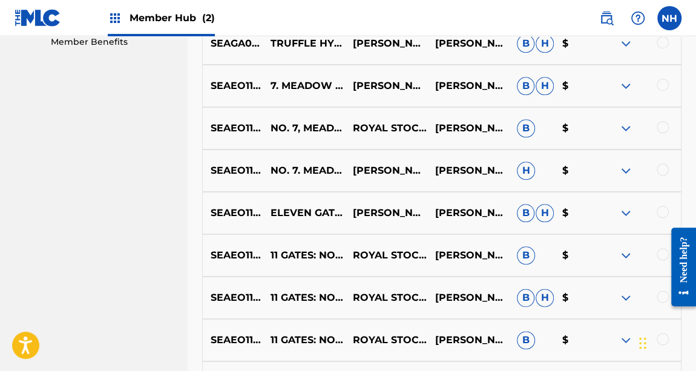
scroll to position [714, 0]
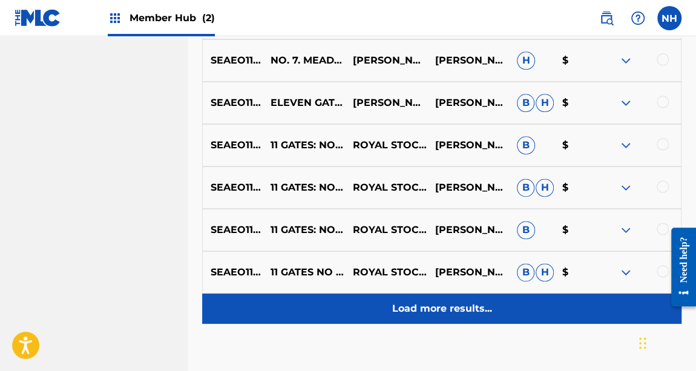
click at [436, 317] on div "Load more results..." at bounding box center [441, 308] width 479 height 30
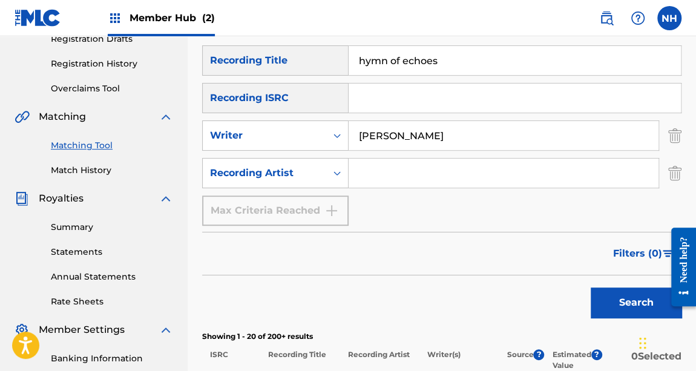
scroll to position [165, 0]
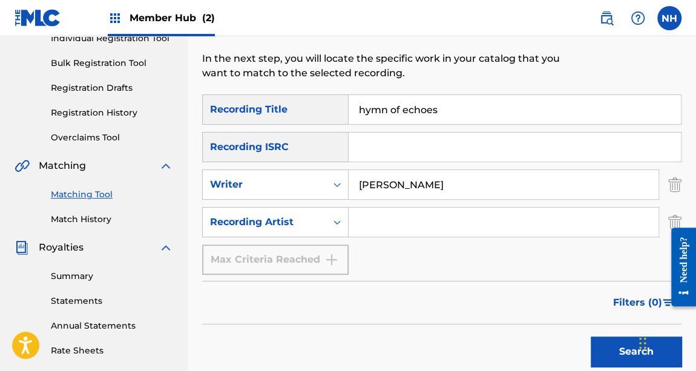
drag, startPoint x: 457, startPoint y: 105, endPoint x: 204, endPoint y: 67, distance: 256.3
drag, startPoint x: 451, startPoint y: 175, endPoint x: 250, endPoint y: 179, distance: 200.8
click at [250, 179] on div "SearchWithCriteria29819186-c598-47ec-a348-3965d25f2445 Writer [PERSON_NAME]" at bounding box center [441, 184] width 479 height 30
click at [457, 194] on input "[PERSON_NAME]" at bounding box center [503, 184] width 310 height 29
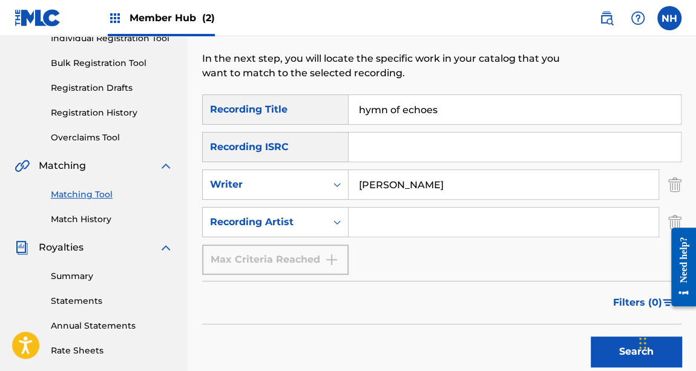
click at [399, 175] on input "[PERSON_NAME]" at bounding box center [503, 184] width 310 height 29
drag, startPoint x: 398, startPoint y: 183, endPoint x: 320, endPoint y: 177, distance: 78.3
click at [320, 177] on div "SearchWithCriteria29819186-c598-47ec-a348-3965d25f2445 Writer [PERSON_NAME]" at bounding box center [441, 184] width 479 height 30
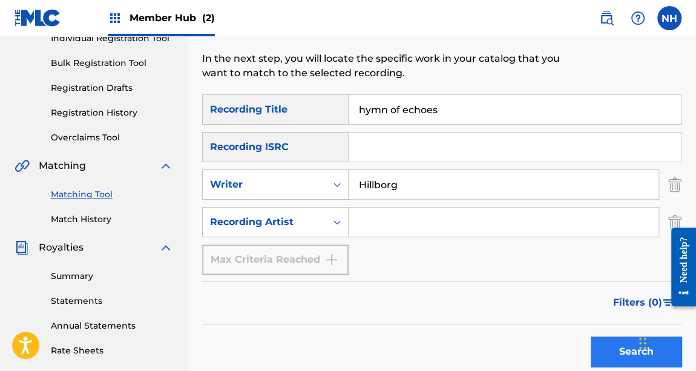
type input "Hillborg"
click at [619, 330] on button "Search" at bounding box center [635, 351] width 91 height 30
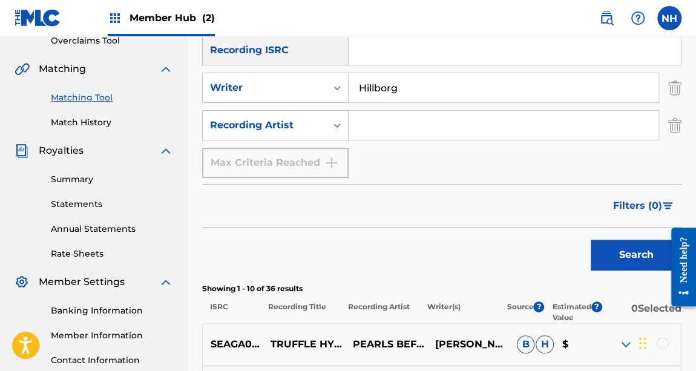
scroll to position [385, 0]
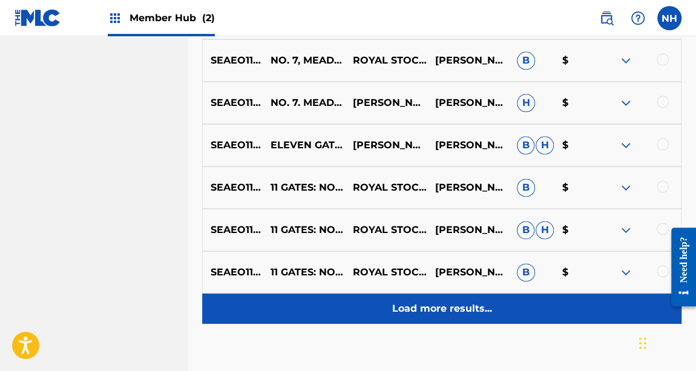
click at [460, 308] on p "Load more results..." at bounding box center [442, 308] width 100 height 15
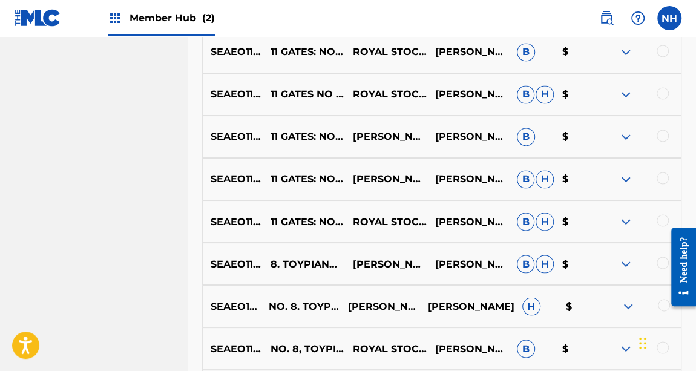
scroll to position [1100, 0]
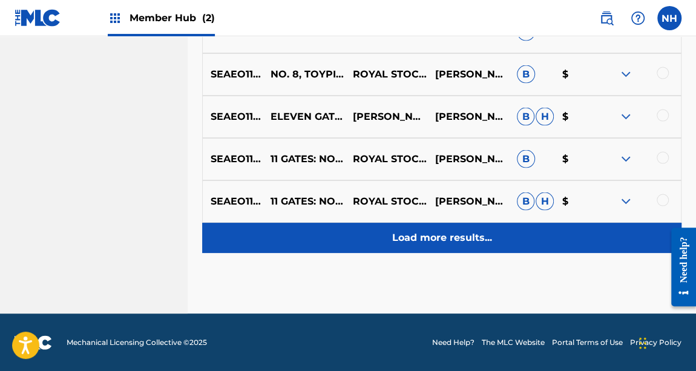
click at [437, 243] on p "Load more results..." at bounding box center [442, 237] width 100 height 15
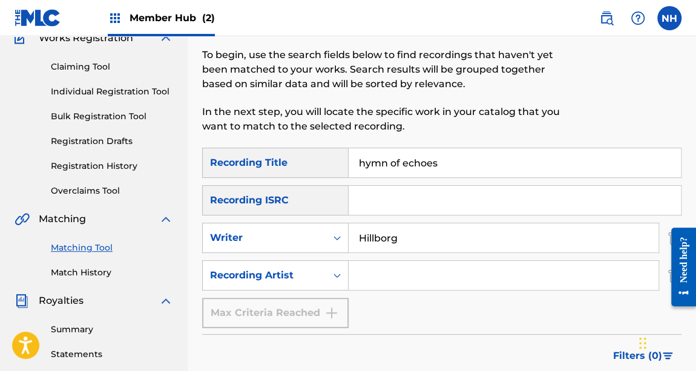
scroll to position [0, 0]
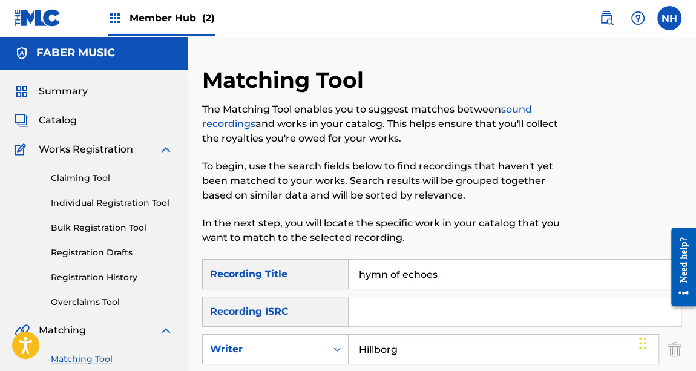
drag, startPoint x: 445, startPoint y: 278, endPoint x: 352, endPoint y: 268, distance: 93.7
click at [338, 270] on div "SearchWithCriteria2c609923-c0dd-4ab9-a3b4-ac98382e7dab Recording Title hymn of …" at bounding box center [441, 274] width 479 height 30
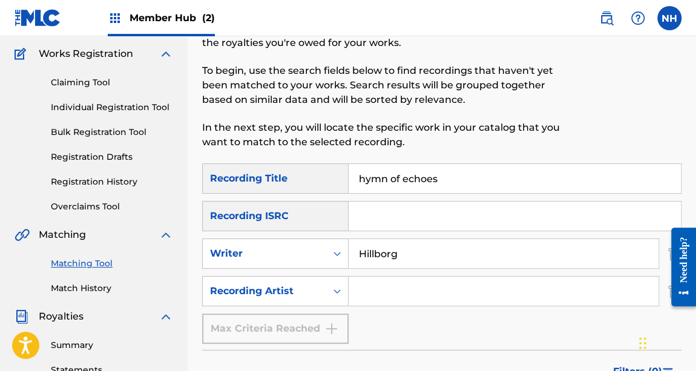
scroll to position [109, 0]
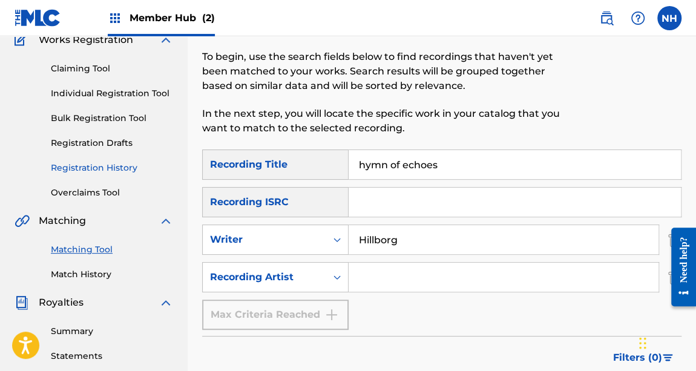
click at [102, 276] on link "Match History" at bounding box center [112, 274] width 122 height 13
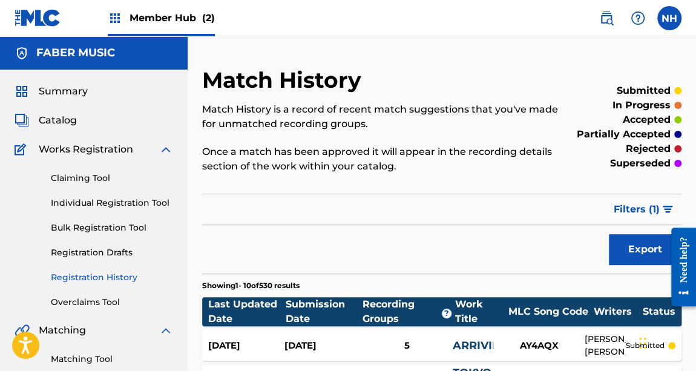
click at [132, 281] on link "Registration History" at bounding box center [112, 277] width 122 height 13
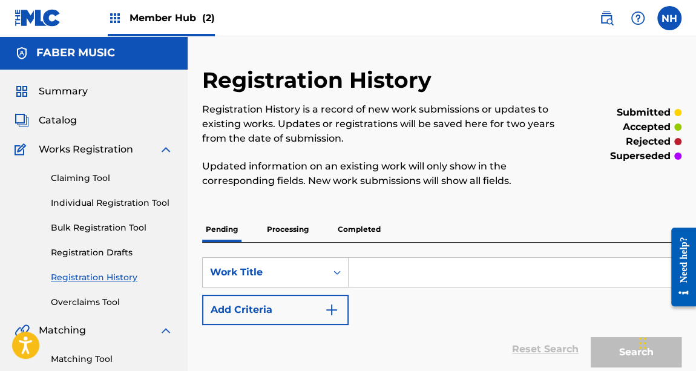
click at [351, 238] on p "Completed" at bounding box center [359, 229] width 50 height 25
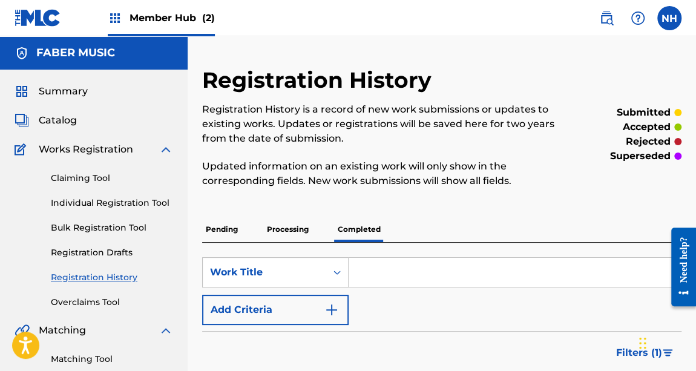
click at [79, 127] on div "Catalog" at bounding box center [94, 120] width 158 height 15
click at [76, 122] on span "Catalog" at bounding box center [58, 120] width 38 height 15
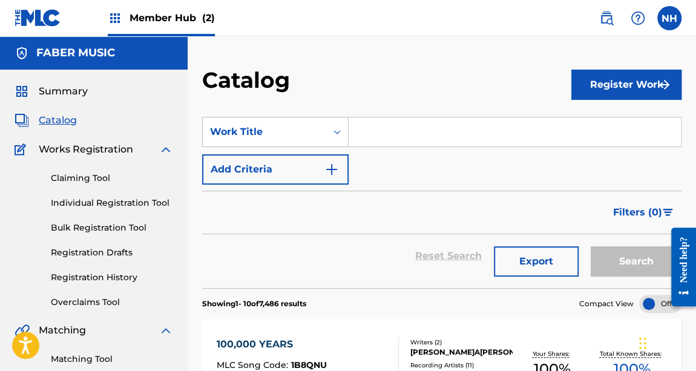
click at [393, 119] on input "Search Form" at bounding box center [514, 131] width 332 height 29
paste input "HYMN OF ECHOES"
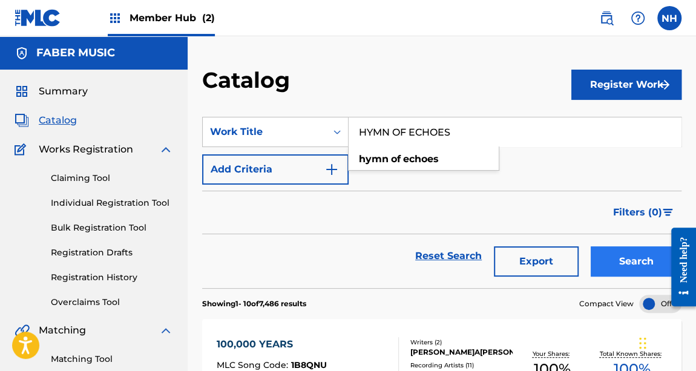
type input "HYMN OF ECHOES"
click at [605, 251] on button "Search" at bounding box center [635, 261] width 91 height 30
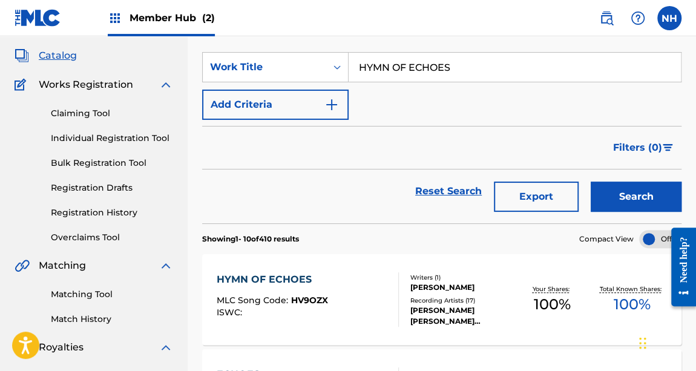
scroll to position [165, 0]
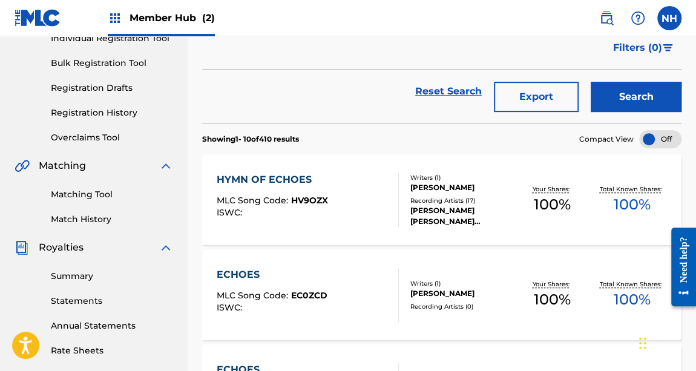
click at [341, 189] on div "HYMN OF ECHOES MLC Song Code : HV9OZX ISWC :" at bounding box center [308, 199] width 182 height 54
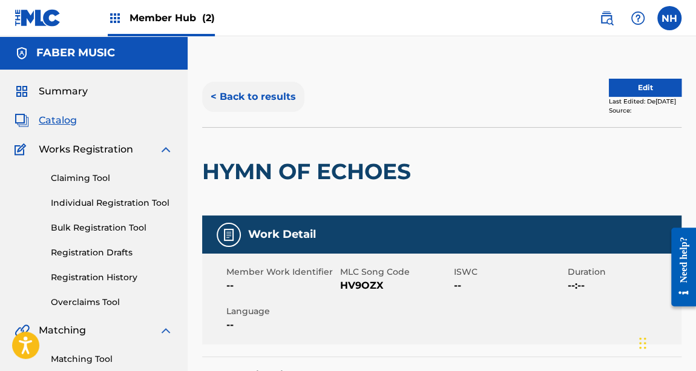
click at [276, 102] on button "< Back to results" at bounding box center [253, 97] width 102 height 30
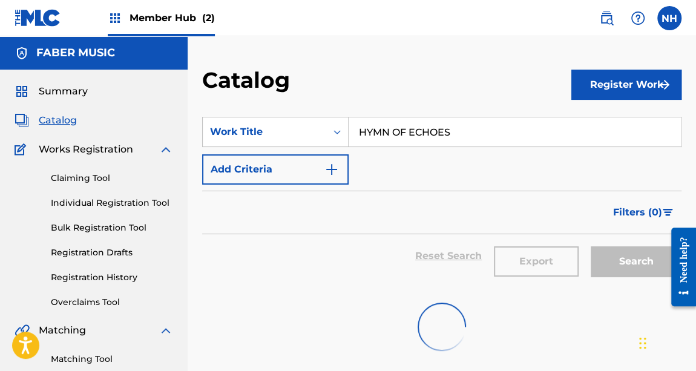
scroll to position [165, 0]
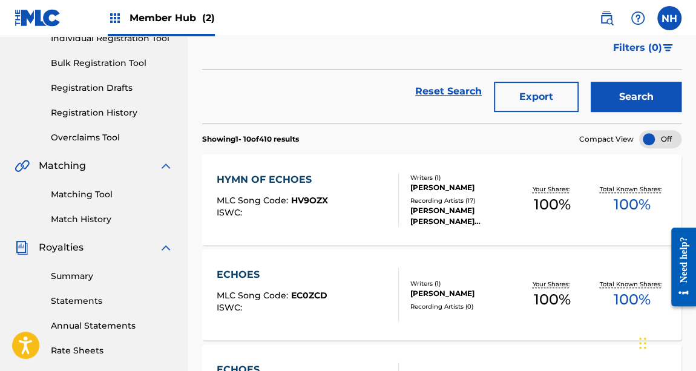
click at [160, 18] on span "Member Hub (2)" at bounding box center [171, 18] width 85 height 14
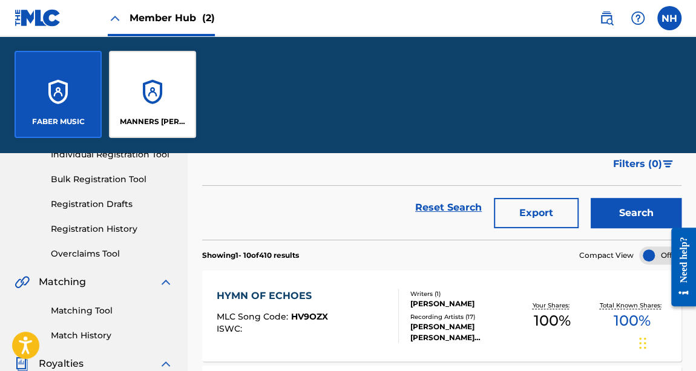
scroll to position [281, 0]
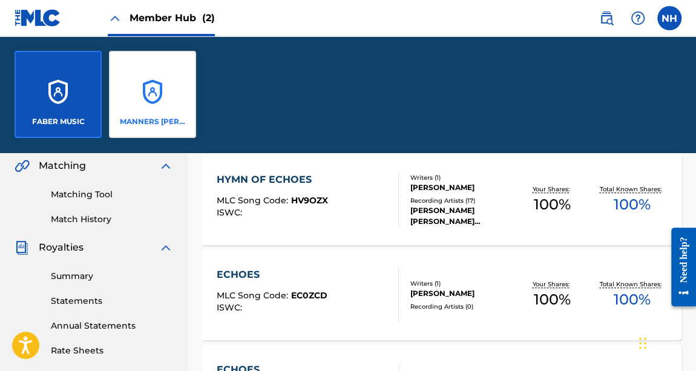
click at [141, 103] on div "MANNERS [PERSON_NAME] MUSIC PUBLISHING LIMITED" at bounding box center [152, 94] width 87 height 87
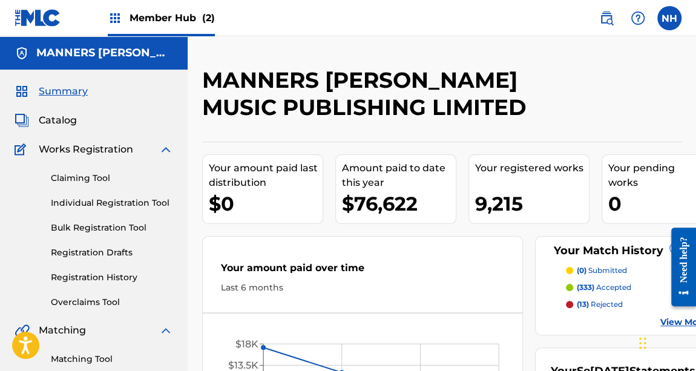
click at [626, 287] on p "(333) accepted" at bounding box center [603, 287] width 54 height 11
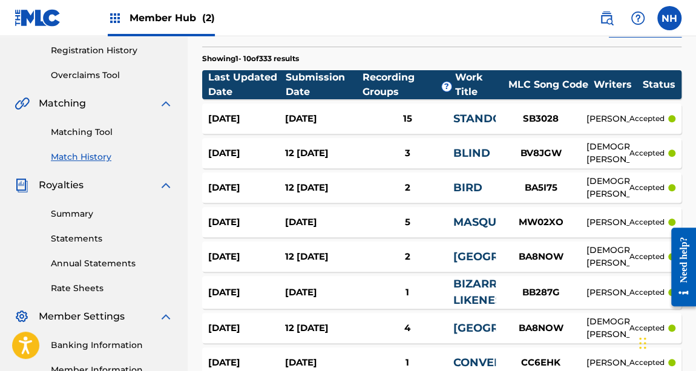
scroll to position [275, 0]
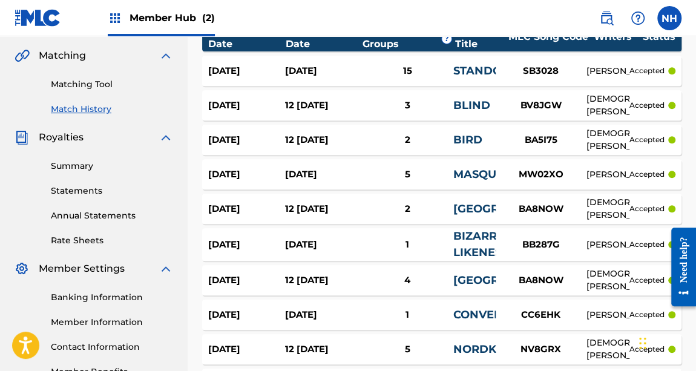
click at [616, 281] on div "[DEMOGRAPHIC_DATA][PERSON_NAME]" at bounding box center [607, 279] width 43 height 25
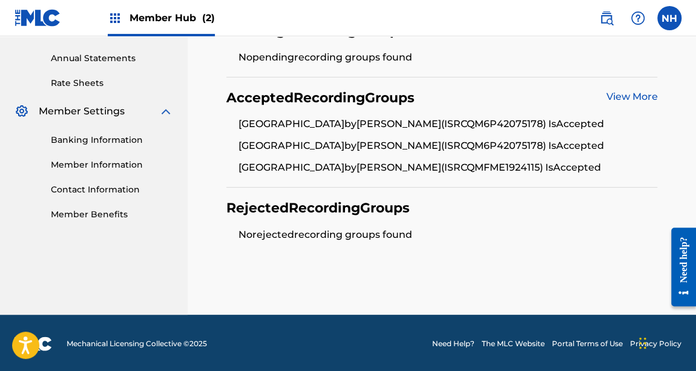
scroll to position [432, 0]
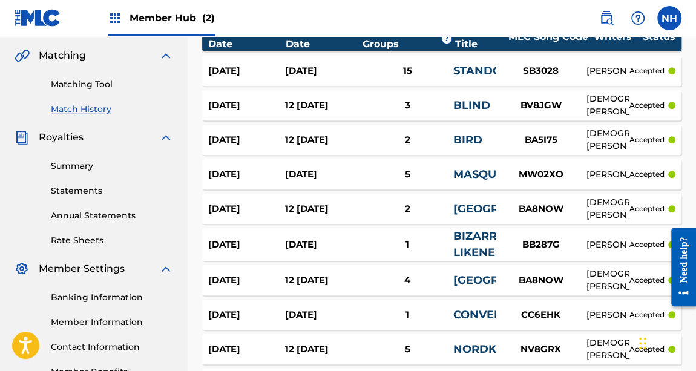
scroll to position [424, 0]
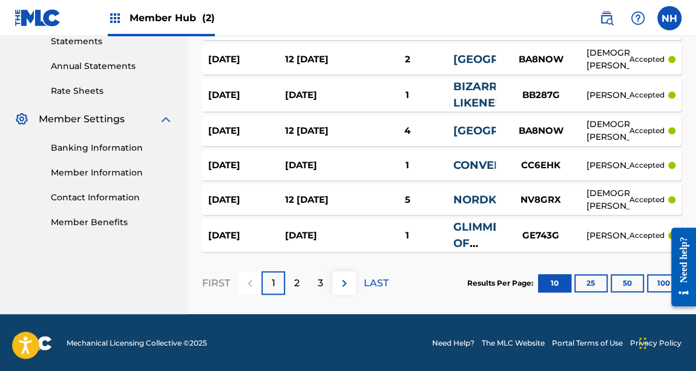
click at [604, 241] on div "[PERSON_NAME]" at bounding box center [607, 235] width 43 height 13
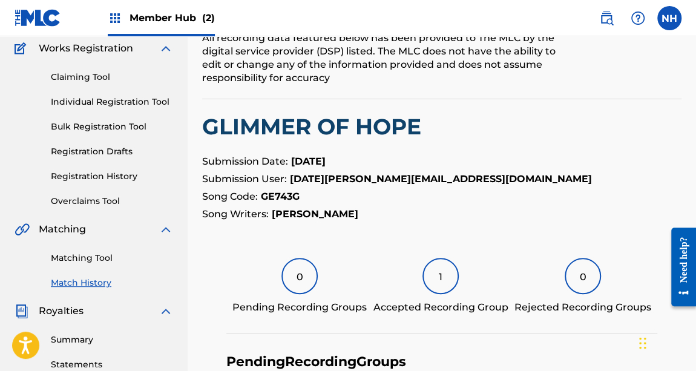
scroll to position [109, 0]
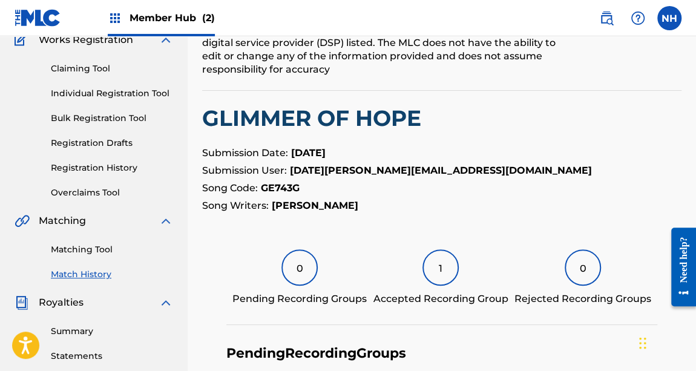
click at [120, 11] on img at bounding box center [115, 18] width 15 height 15
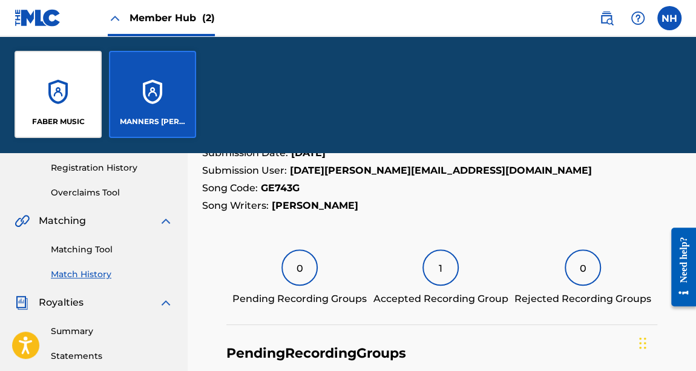
click at [244, 196] on section "Submission Date: [DATE] Submission User: [DATE][PERSON_NAME][EMAIL_ADDRESS][DOM…" at bounding box center [441, 179] width 479 height 67
click at [11, 119] on div "FABER MUSIC MANNER[PERSON_NAME]DE MUSIC PUBLISHING LIMITED" at bounding box center [105, 94] width 210 height 116
click at [54, 106] on div "FABER MUSIC" at bounding box center [58, 94] width 87 height 87
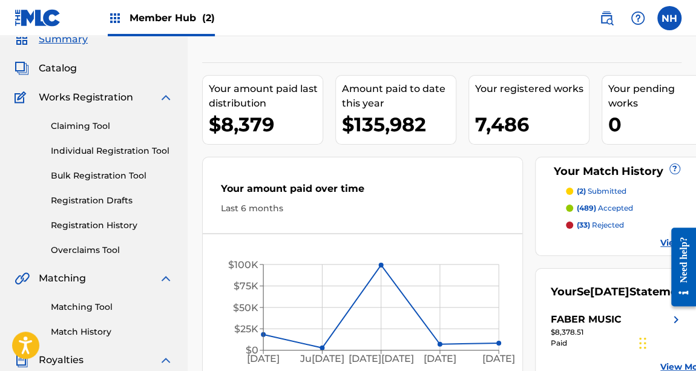
scroll to position [165, 0]
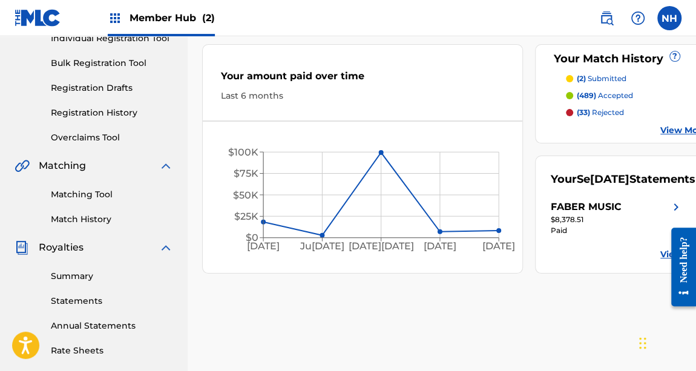
click at [610, 63] on div "Your Match History ?" at bounding box center [628, 59] width 156 height 16
click at [604, 73] on p "(2) submitted" at bounding box center [601, 78] width 50 height 11
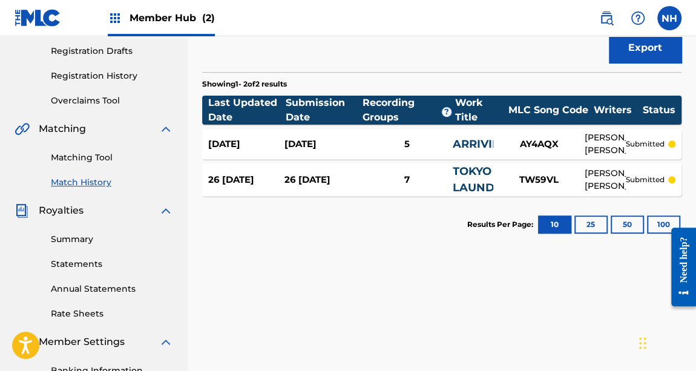
scroll to position [220, 0]
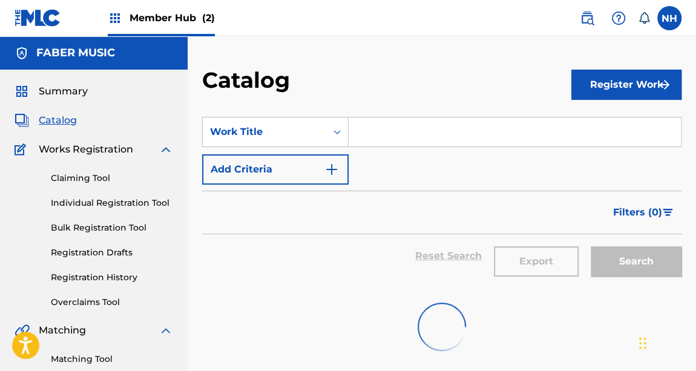
click at [383, 126] on input "Search Form" at bounding box center [514, 131] width 332 height 29
paste input "Hymn of Echoes"
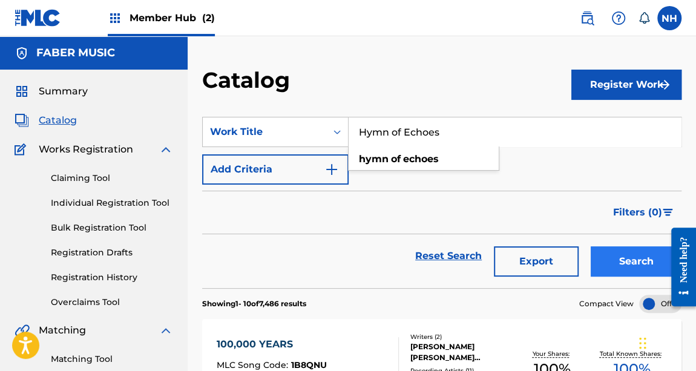
type input "Hymn of Echoes"
click at [607, 256] on button "Search" at bounding box center [635, 261] width 91 height 30
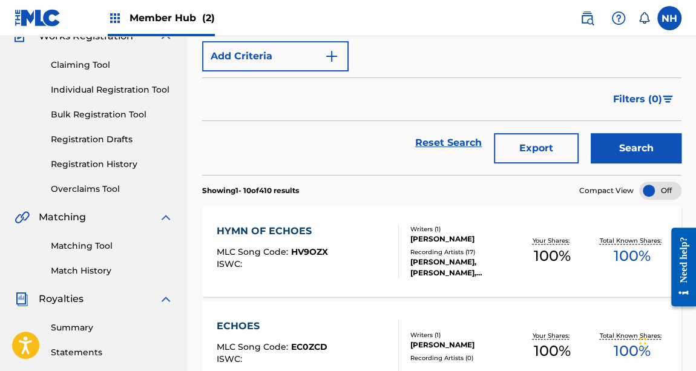
scroll to position [165, 0]
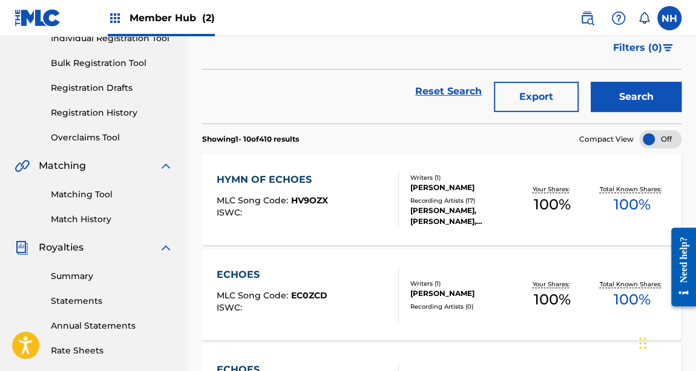
click at [346, 200] on div "HYMN OF ECHOES MLC Song Code : HV9OZX ISWC :" at bounding box center [308, 199] width 182 height 54
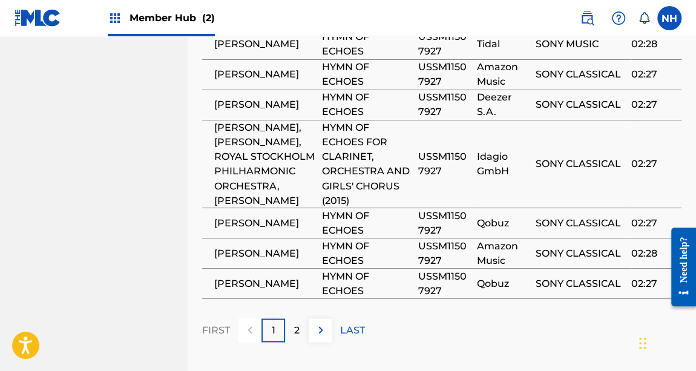
scroll to position [1067, 0]
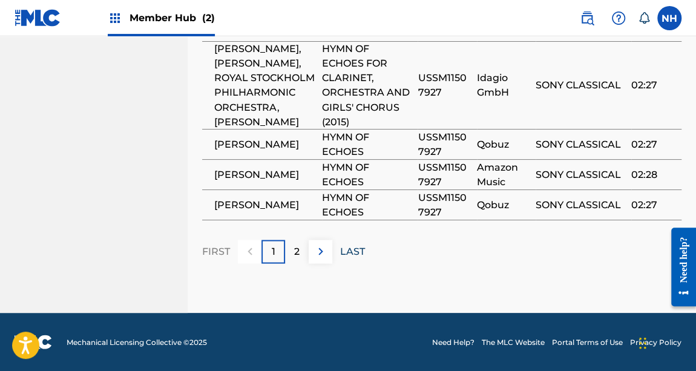
click at [356, 246] on p "LAST" at bounding box center [352, 251] width 25 height 15
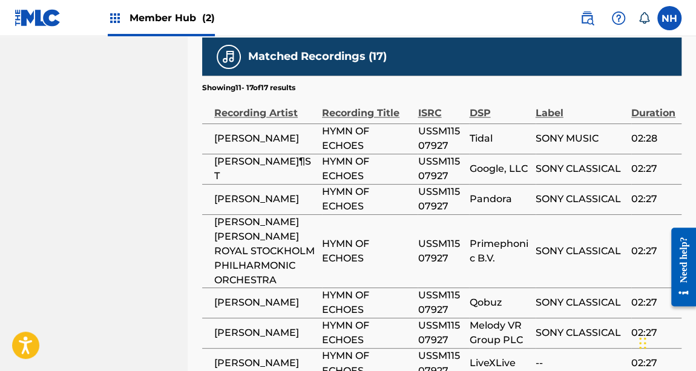
scroll to position [768, 0]
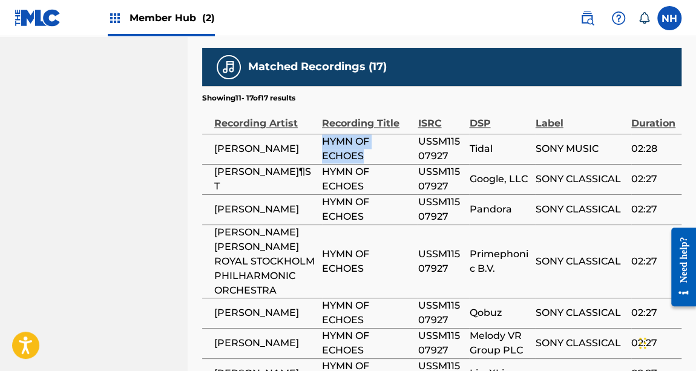
drag, startPoint x: 324, startPoint y: 137, endPoint x: 391, endPoint y: 151, distance: 68.4
click at [391, 151] on span "HYMN OF ECHOES" at bounding box center [367, 148] width 90 height 29
copy span "HYMN OF ECHOES"
